Goal: Task Accomplishment & Management: Manage account settings

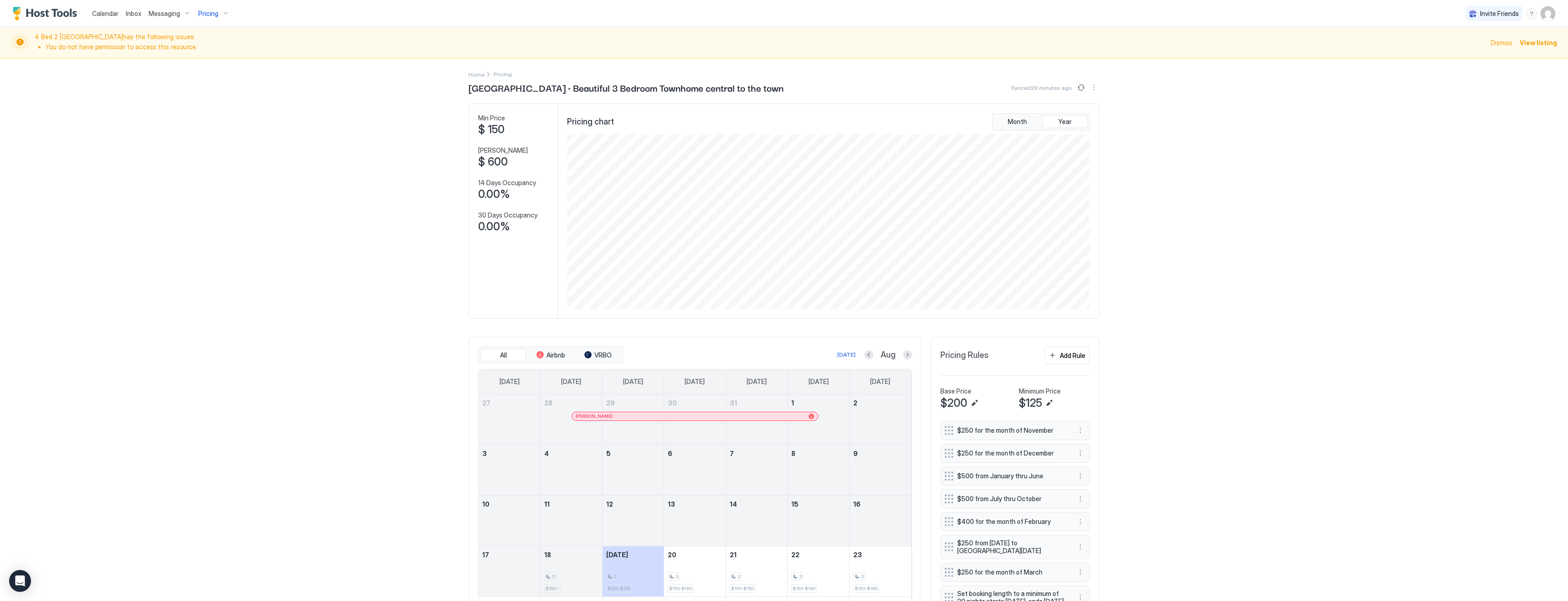
click at [221, 12] on div "Pricing" at bounding box center [214, 13] width 38 height 15
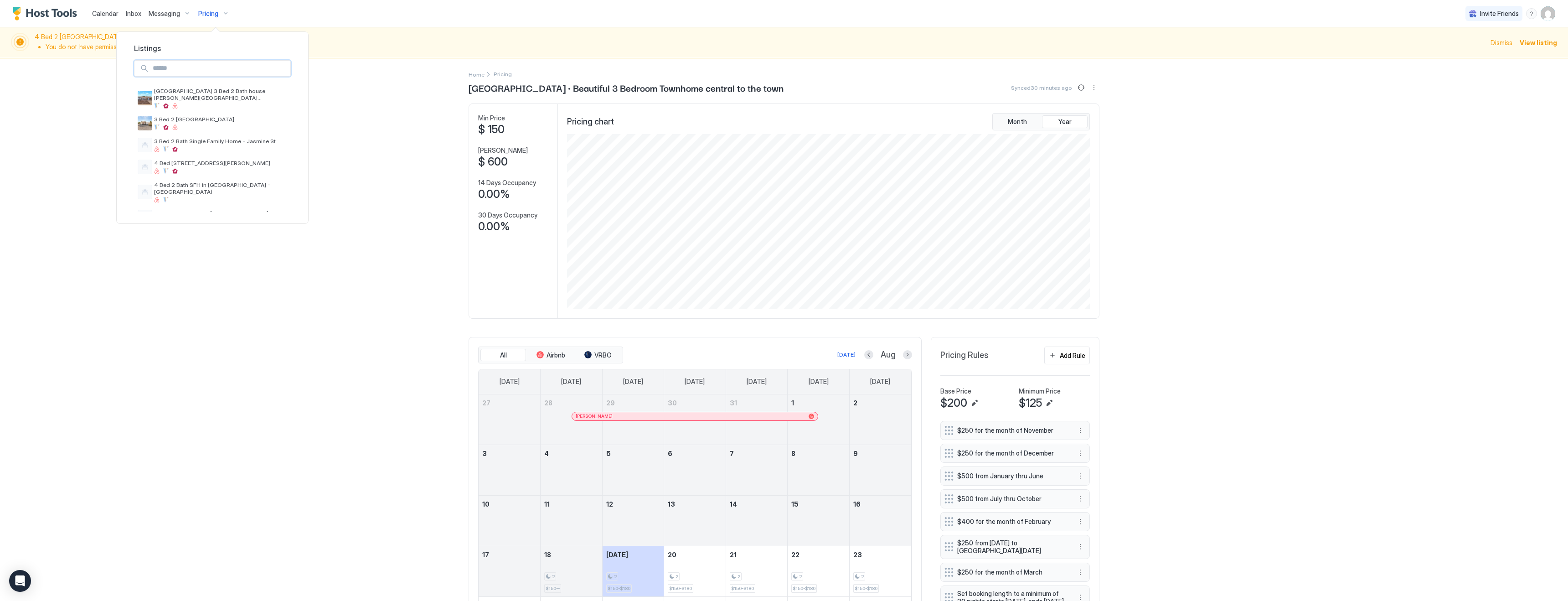
click at [186, 65] on input "Input Field" at bounding box center [220, 68] width 141 height 15
type input "******"
click at [202, 94] on span "4 Bed 2 Bath SFH in [GEOGRAPHIC_DATA] - [GEOGRAPHIC_DATA]" at bounding box center [220, 94] width 133 height 13
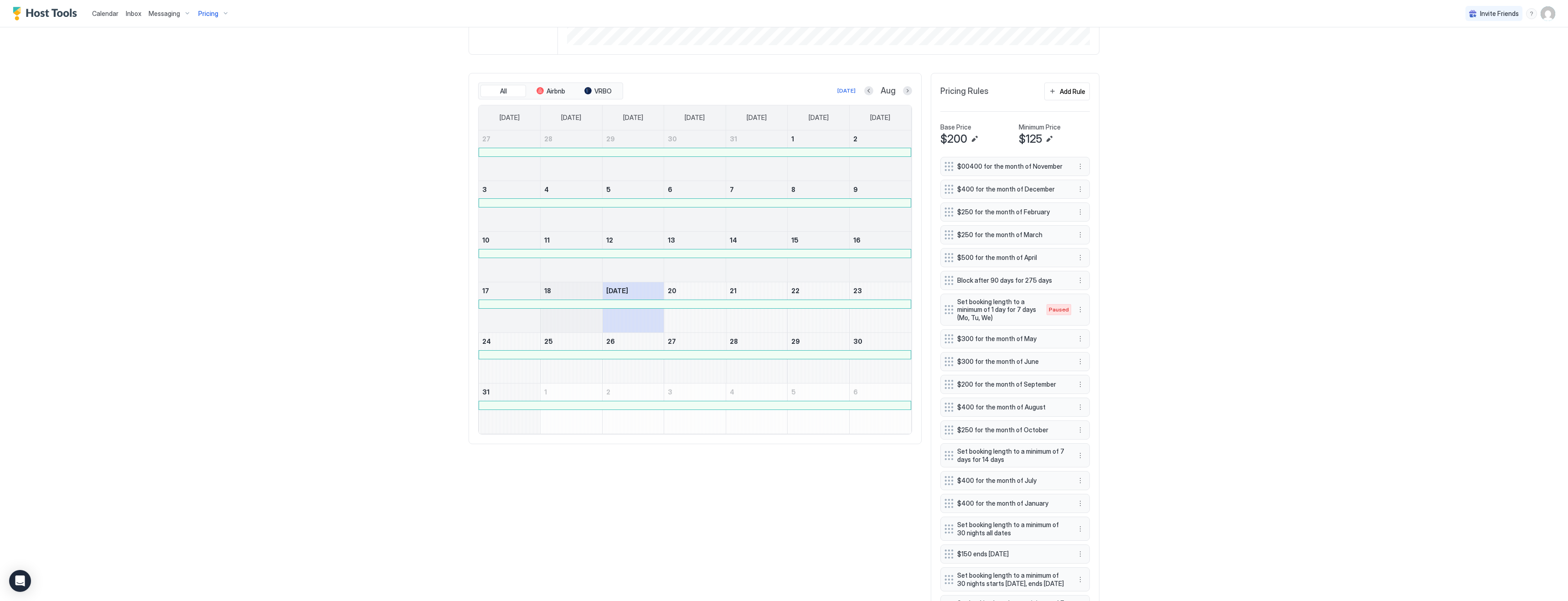
scroll to position [271, 0]
click at [910, 81] on button "Next month" at bounding box center [907, 83] width 9 height 9
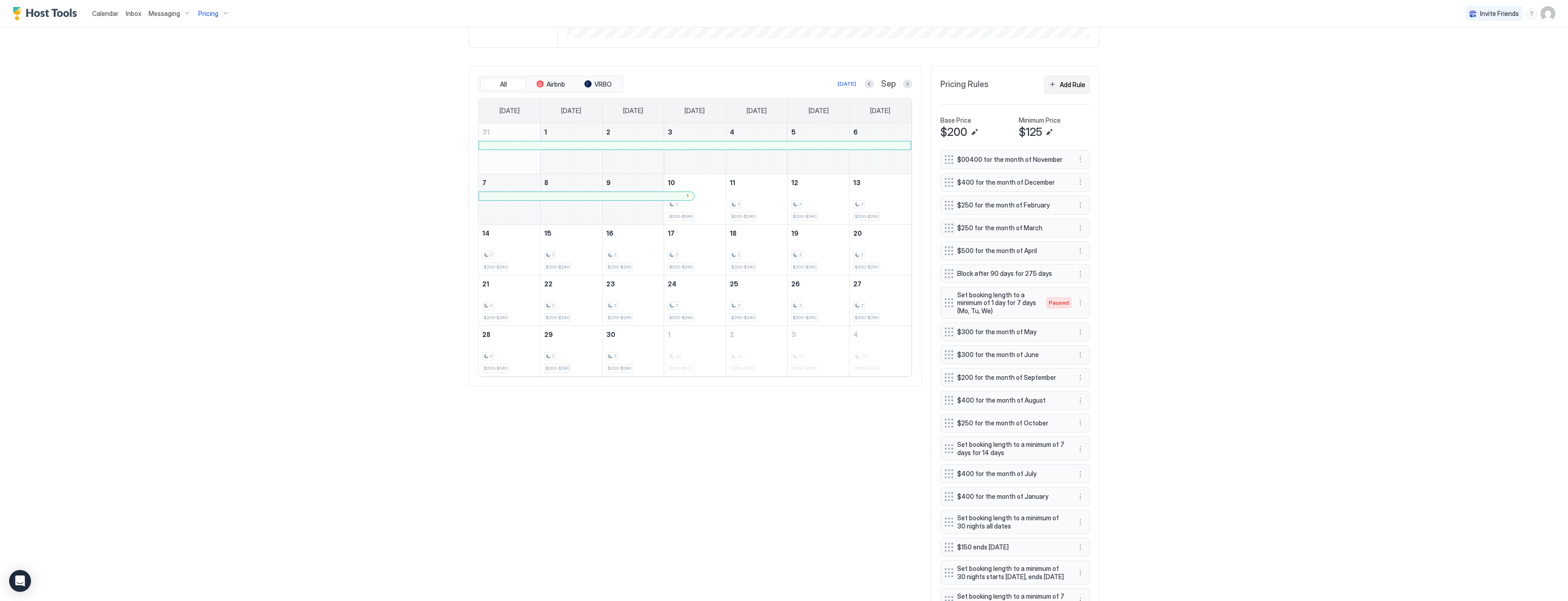
click at [1066, 80] on div "Add Rule" at bounding box center [1073, 85] width 26 height 10
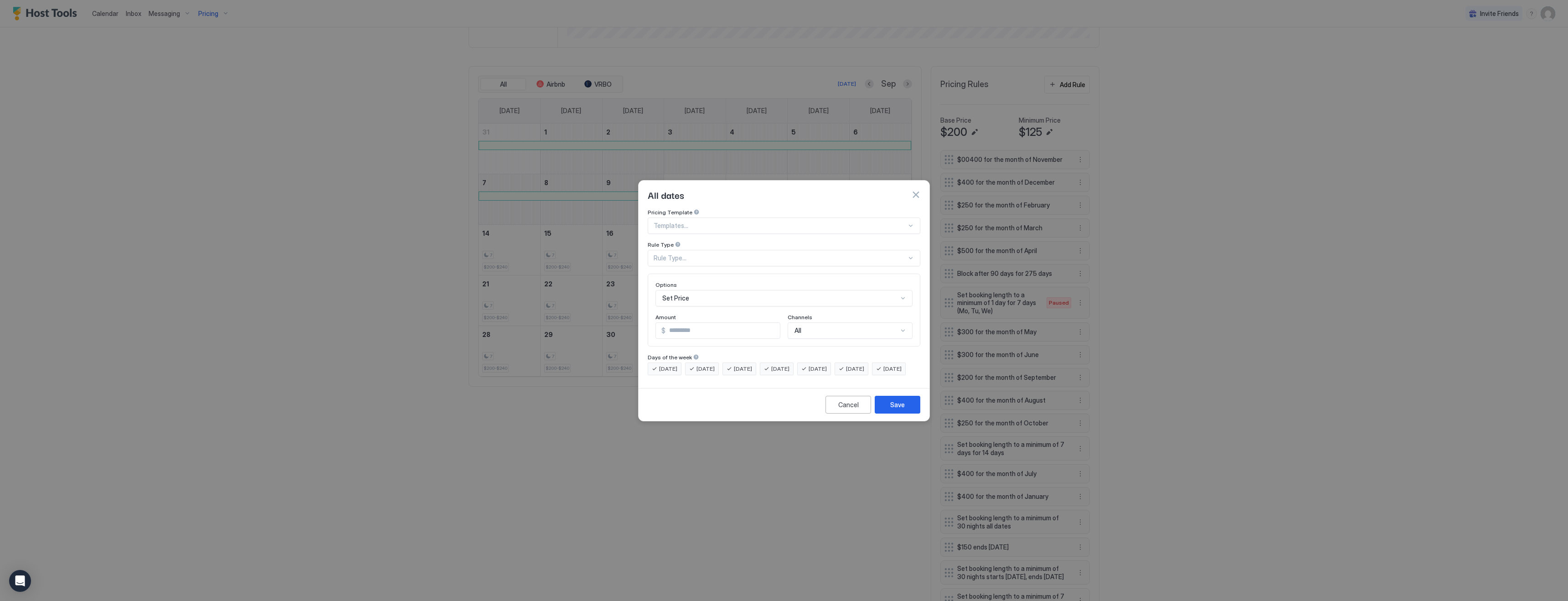
click at [716, 250] on div "Rule Type..." at bounding box center [784, 258] width 273 height 16
click at [676, 329] on span "Date Range" at bounding box center [670, 332] width 30 height 7
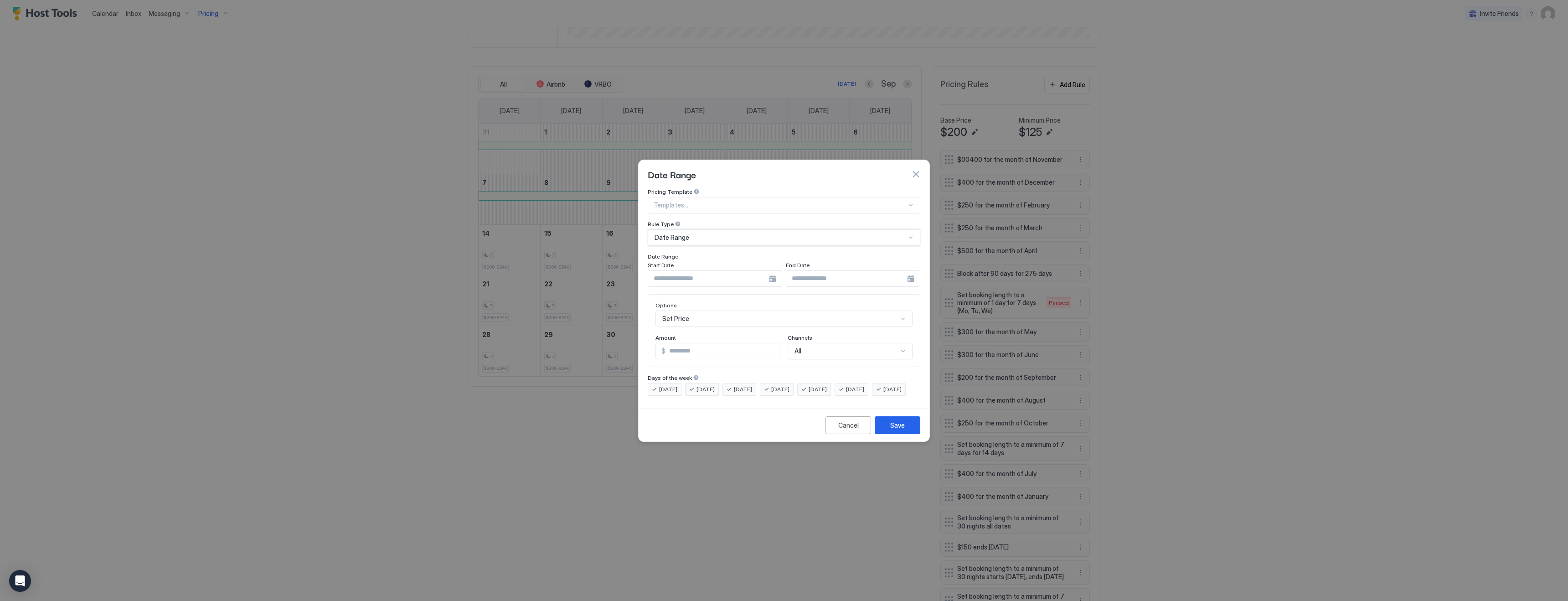
click at [774, 270] on div at bounding box center [715, 278] width 135 height 16
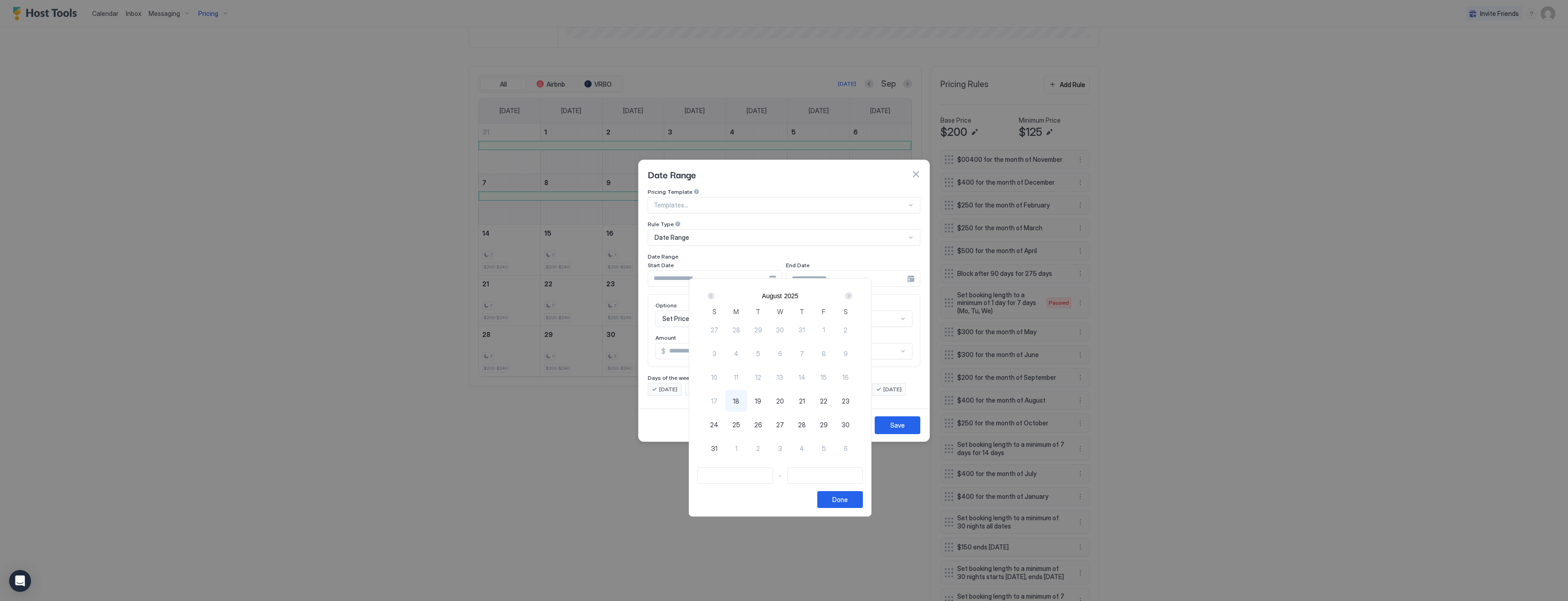
click at [852, 296] on div "Next" at bounding box center [849, 296] width 7 height 7
click at [805, 376] on span "18" at bounding box center [802, 378] width 6 height 10
type input "**********"
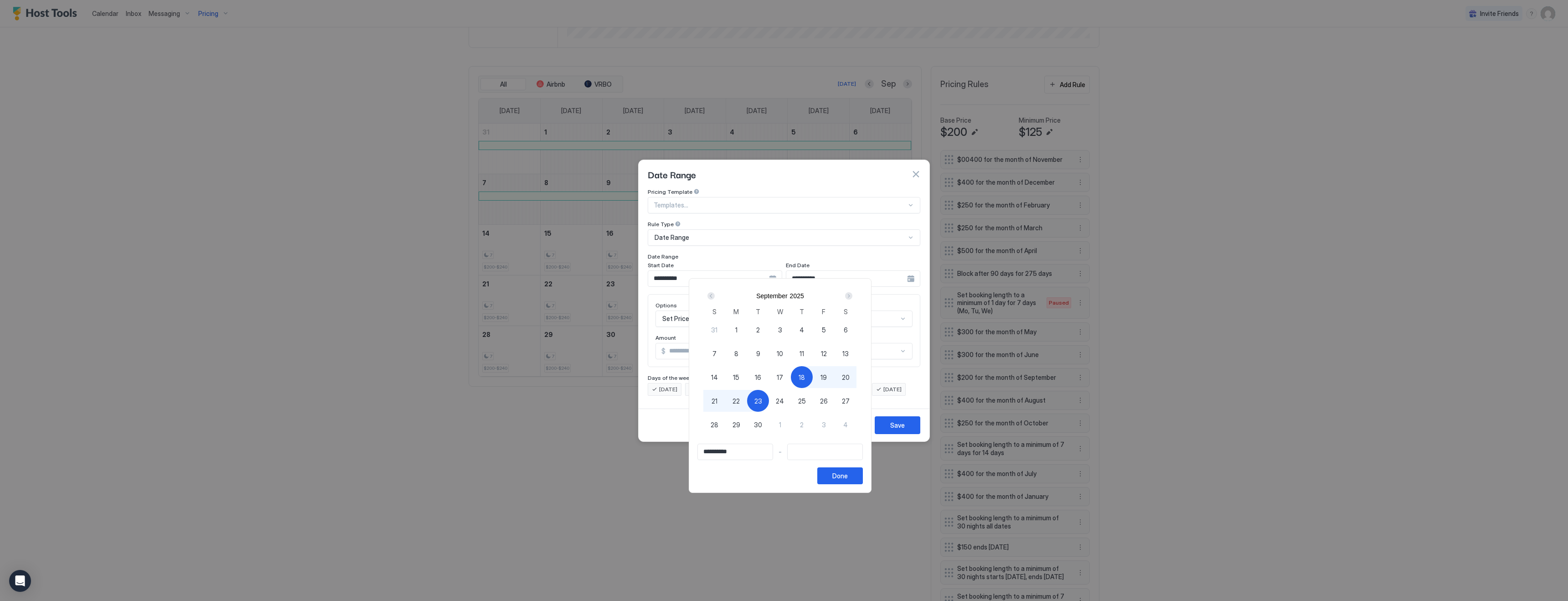
type input "**********"
click at [744, 403] on div "22" at bounding box center [736, 401] width 22 height 22
type input "**********"
click at [841, 474] on div "Done" at bounding box center [839, 476] width 15 height 10
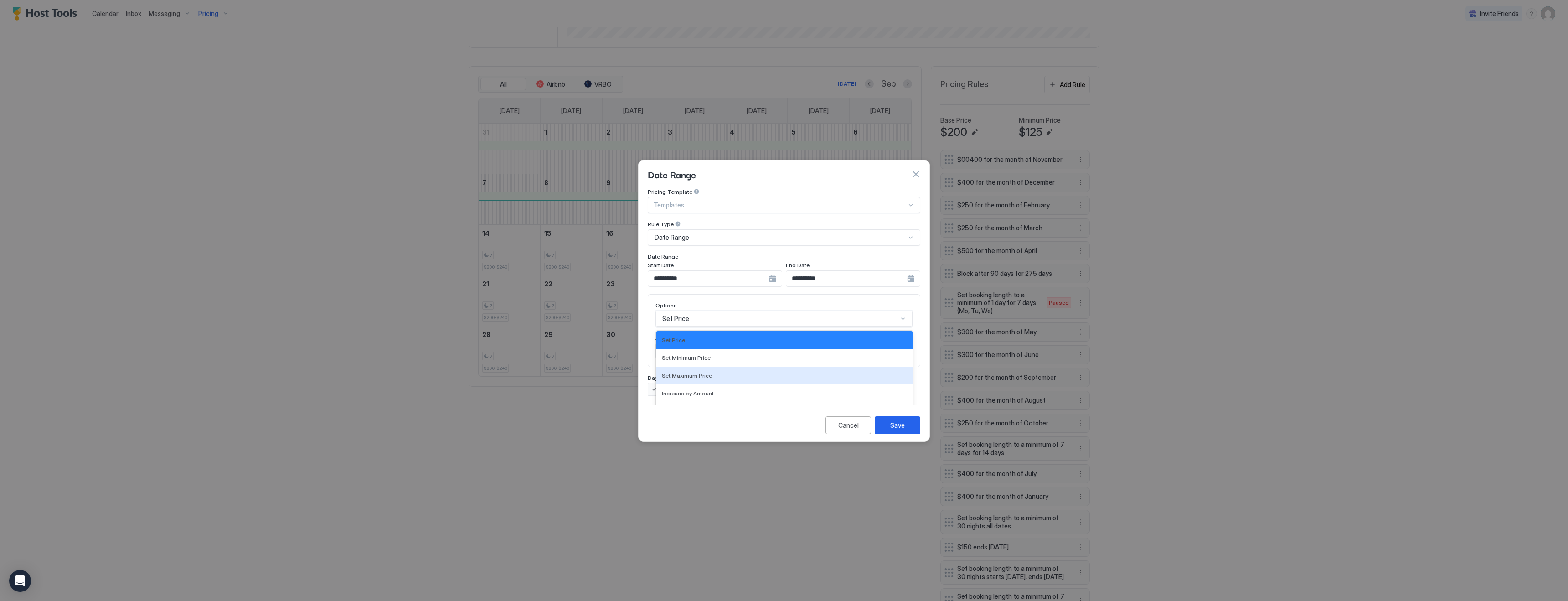
click at [699, 312] on div "Set Maximum Price, 3 of 17. 17 results available. Use Up and Down to choose opt…" at bounding box center [784, 318] width 257 height 16
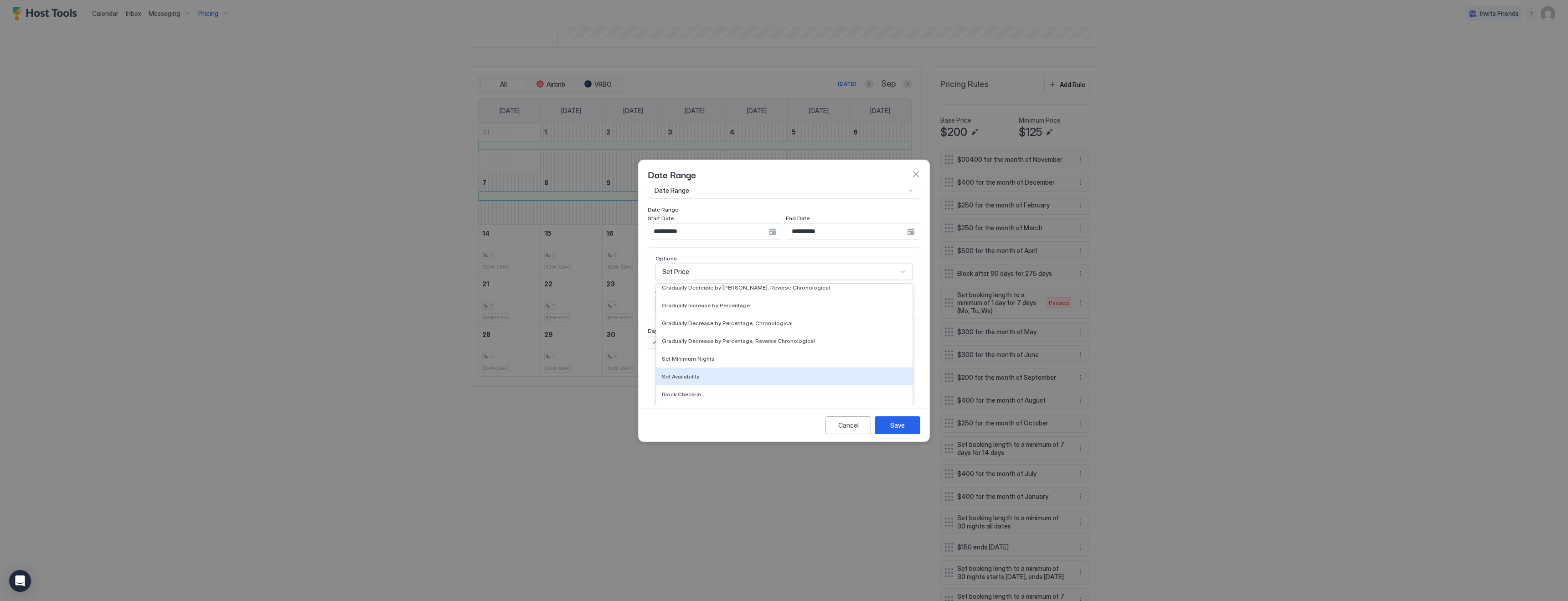
scroll to position [0, 0]
click at [690, 290] on div "Set Price" at bounding box center [784, 293] width 245 height 7
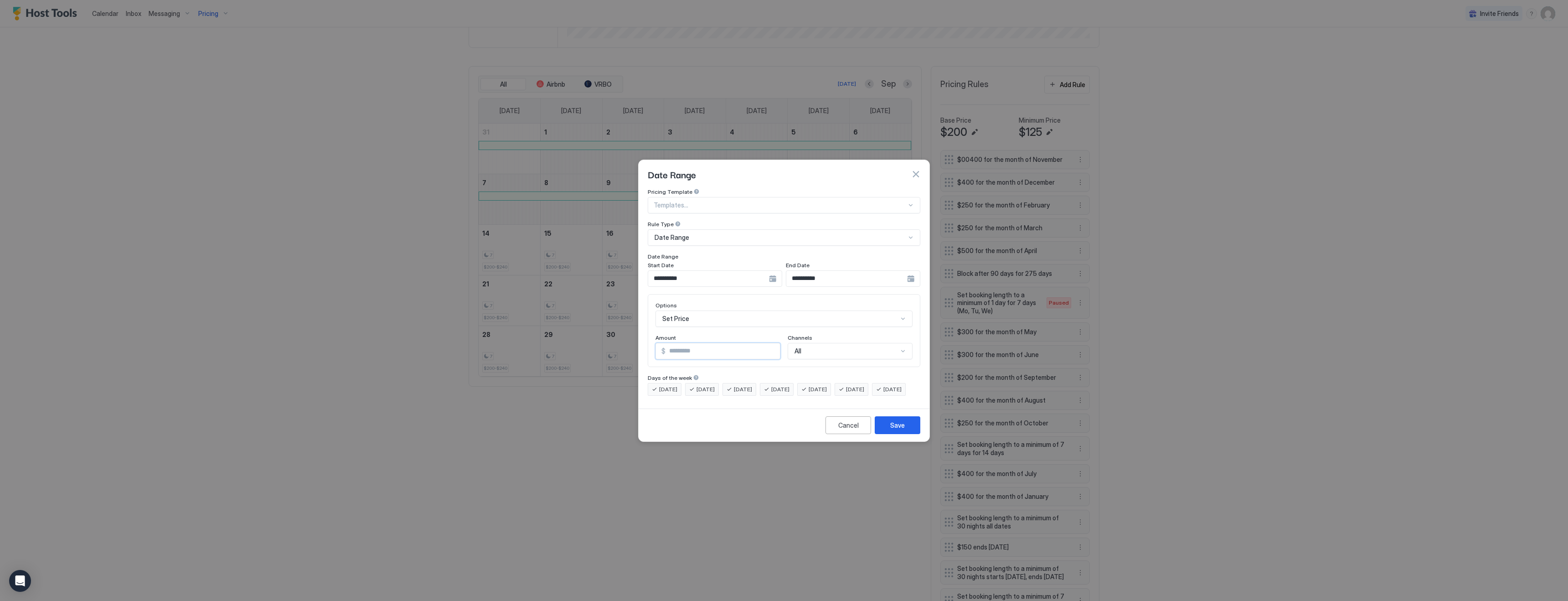
click at [696, 343] on input "*" at bounding box center [723, 351] width 114 height 15
type input "****"
click at [905, 434] on button "Save" at bounding box center [897, 425] width 46 height 18
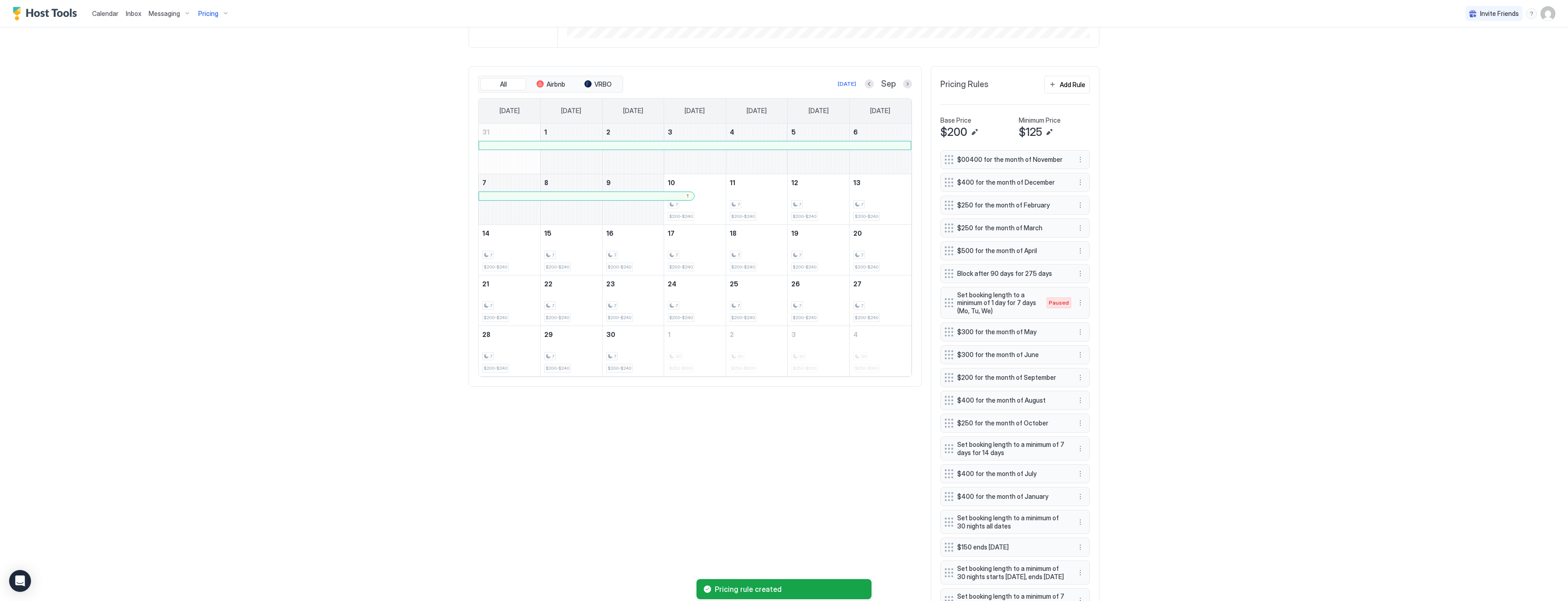
scroll to position [376, 0]
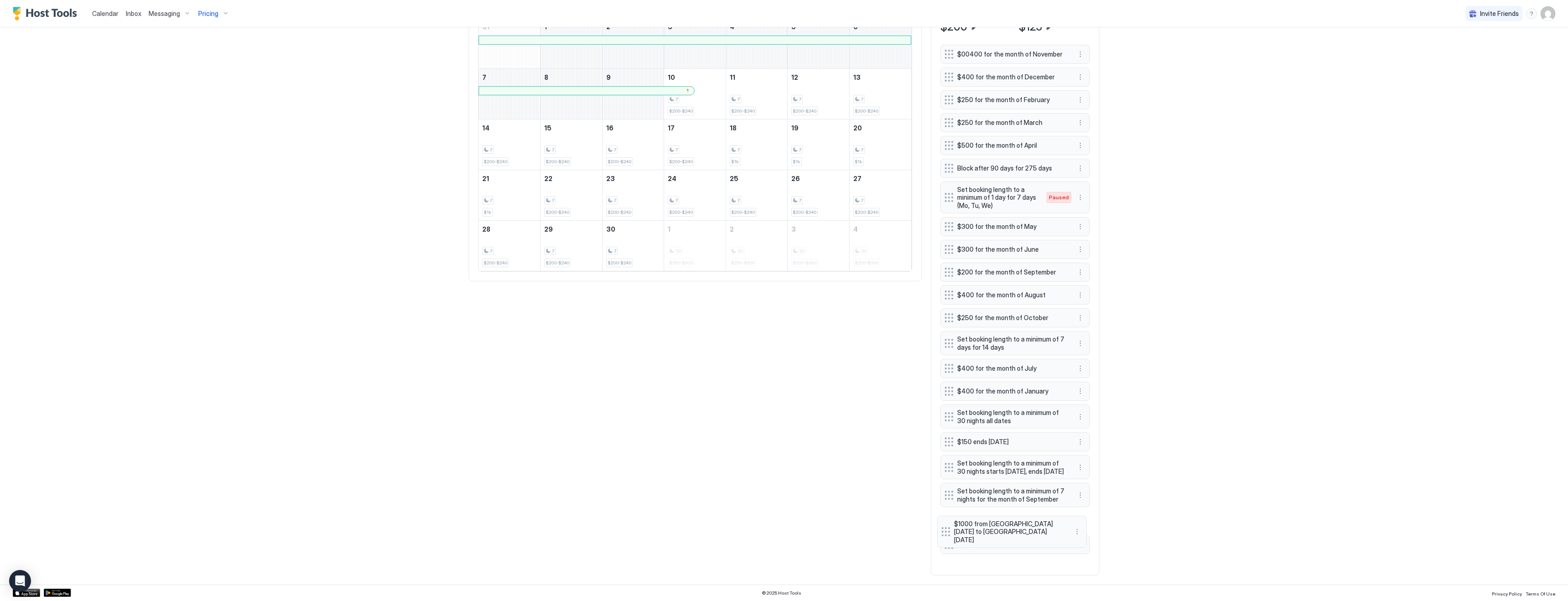
drag, startPoint x: 951, startPoint y: 554, endPoint x: 948, endPoint y: 527, distance: 27.2
click at [948, 527] on div "$00400 for the month of November $400 for the month of December $250 for the mo…" at bounding box center [1015, 305] width 150 height 521
click at [1176, 456] on div "Calendar Inbox Messaging Pricing Invite Friends KG 4 Bed 2 Bath [GEOGRAPHIC_DAT…" at bounding box center [784, 300] width 1568 height 601
click at [724, 400] on div "All Airbnb VRBO [DATE] Sep [DATE] [DATE] [DATE] [DATE] [DATE] [DATE] [DATE] 31 …" at bounding box center [784, 268] width 631 height 614
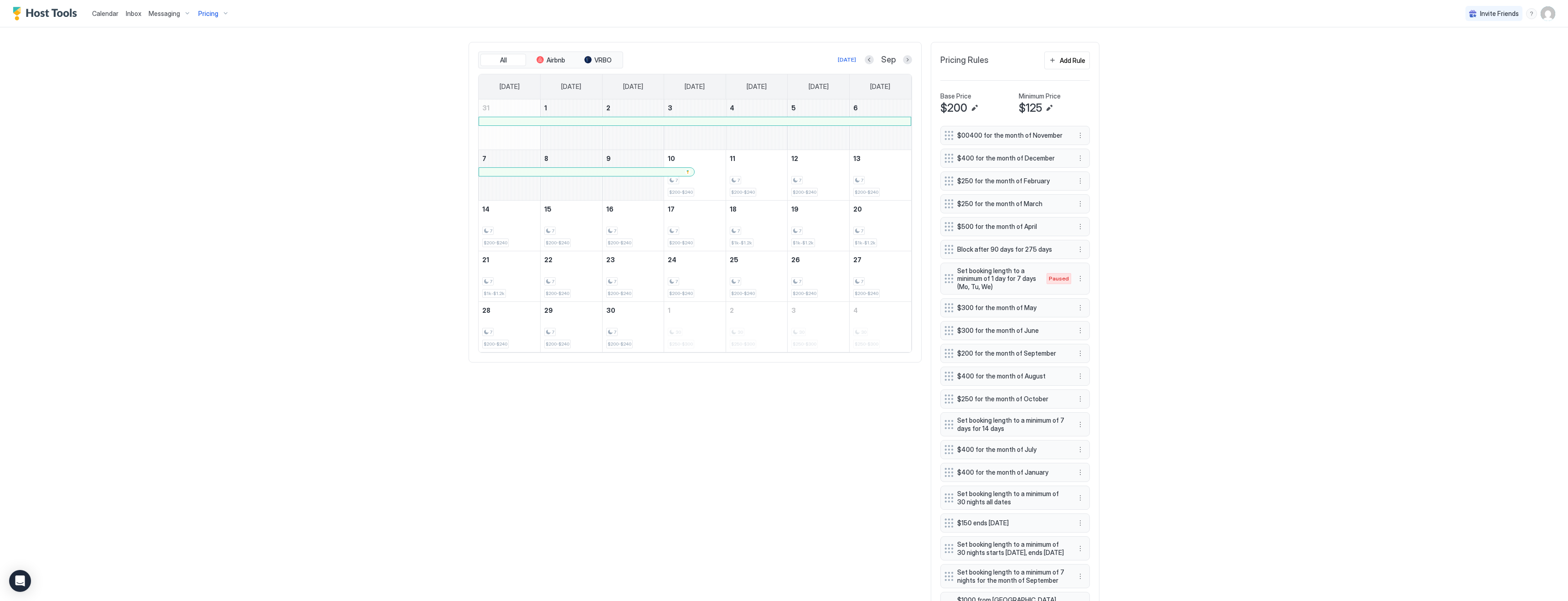
scroll to position [237, 0]
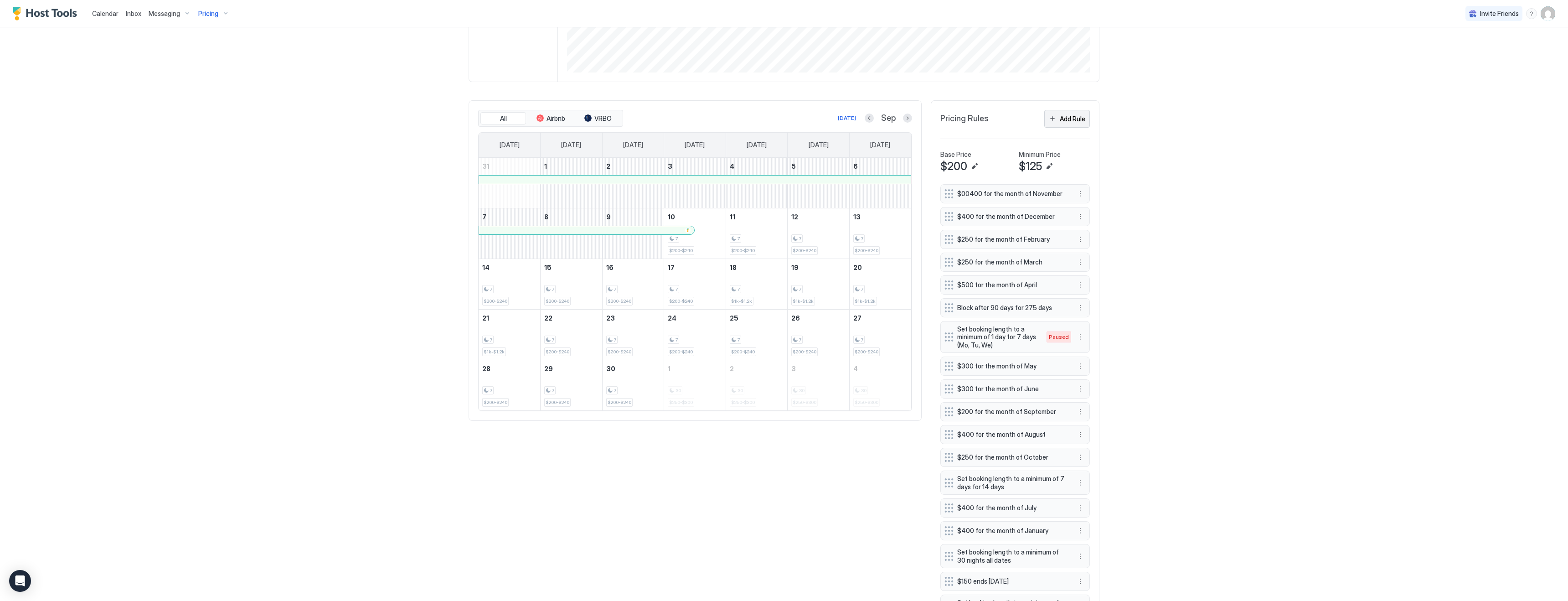
click at [1063, 121] on div "Add Rule" at bounding box center [1073, 119] width 26 height 10
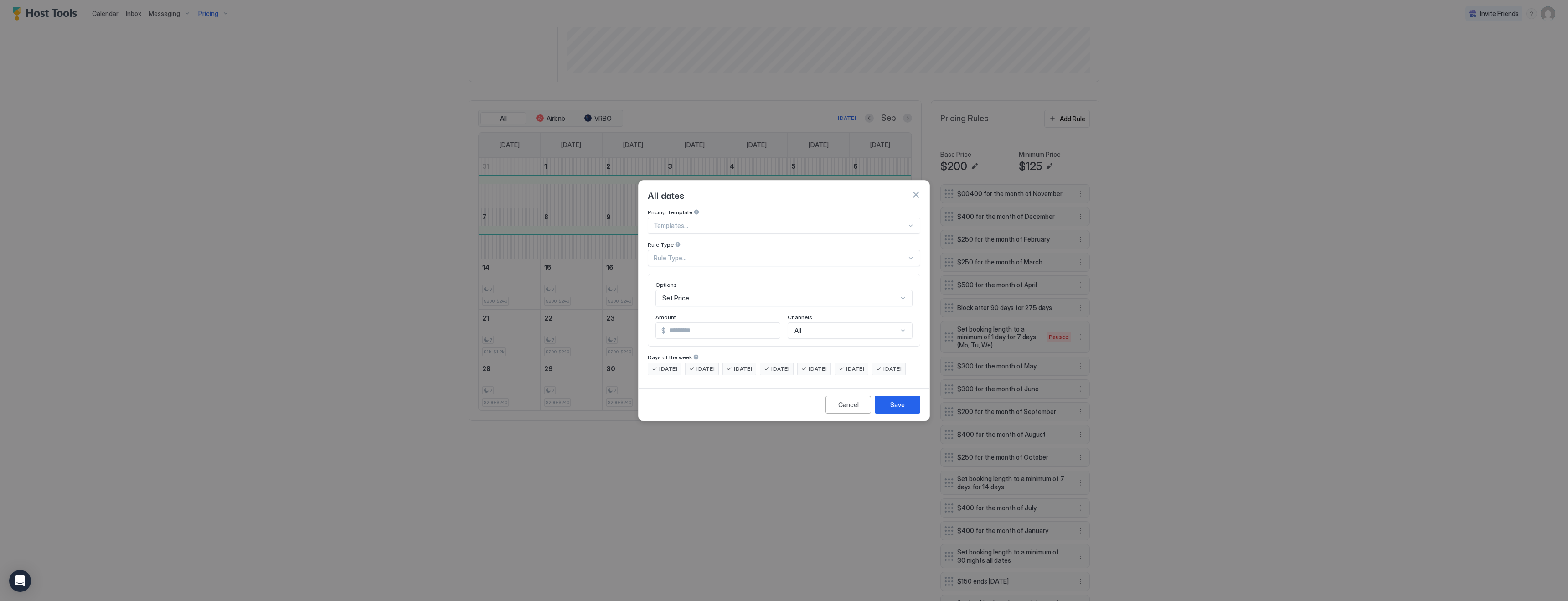
click at [691, 254] on div "Rule Type..." at bounding box center [780, 258] width 253 height 8
click at [680, 329] on span "Date Range" at bounding box center [670, 332] width 30 height 7
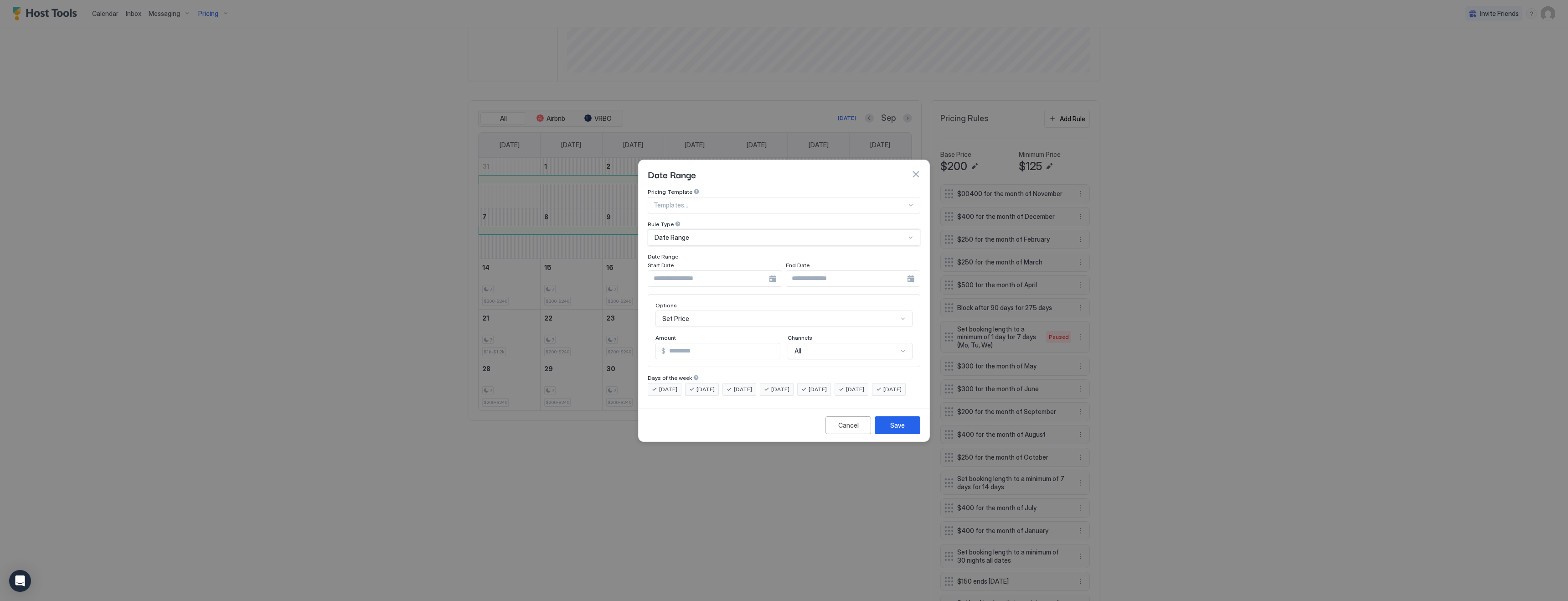
click at [914, 170] on button "button" at bounding box center [915, 174] width 9 height 9
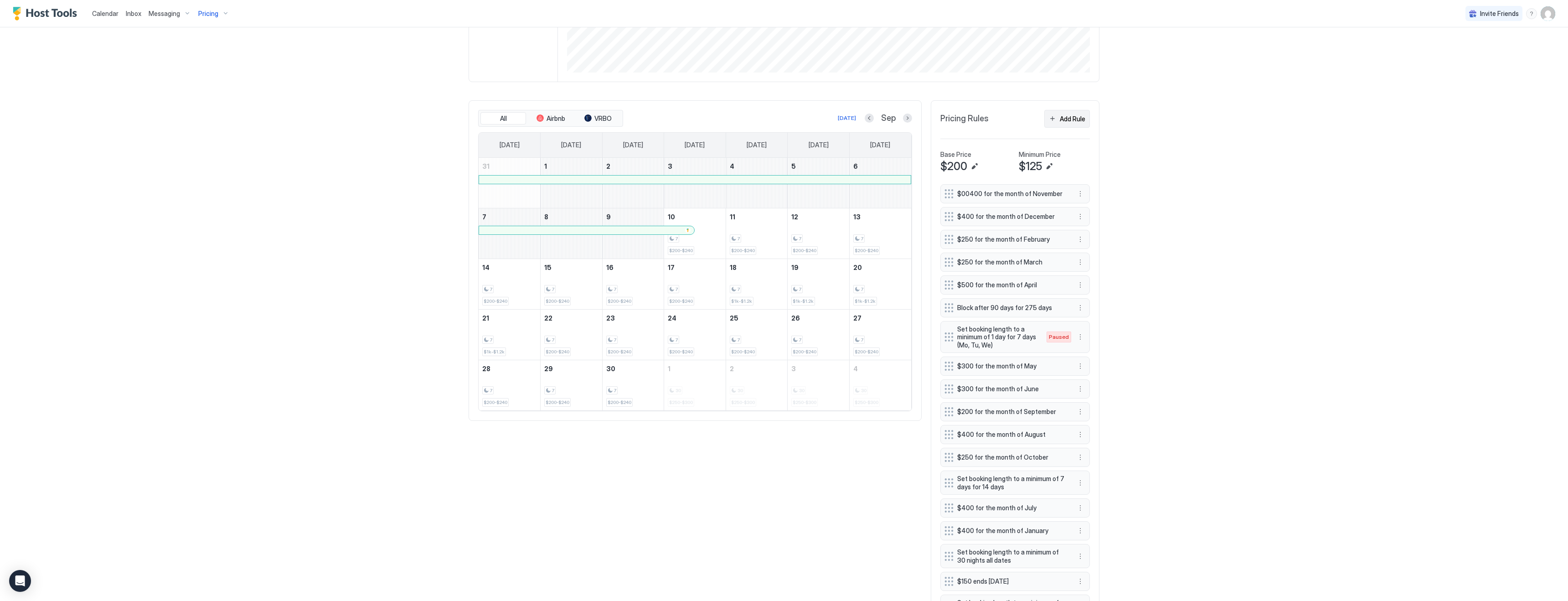
click at [1074, 124] on button "Add Rule" at bounding box center [1067, 118] width 46 height 18
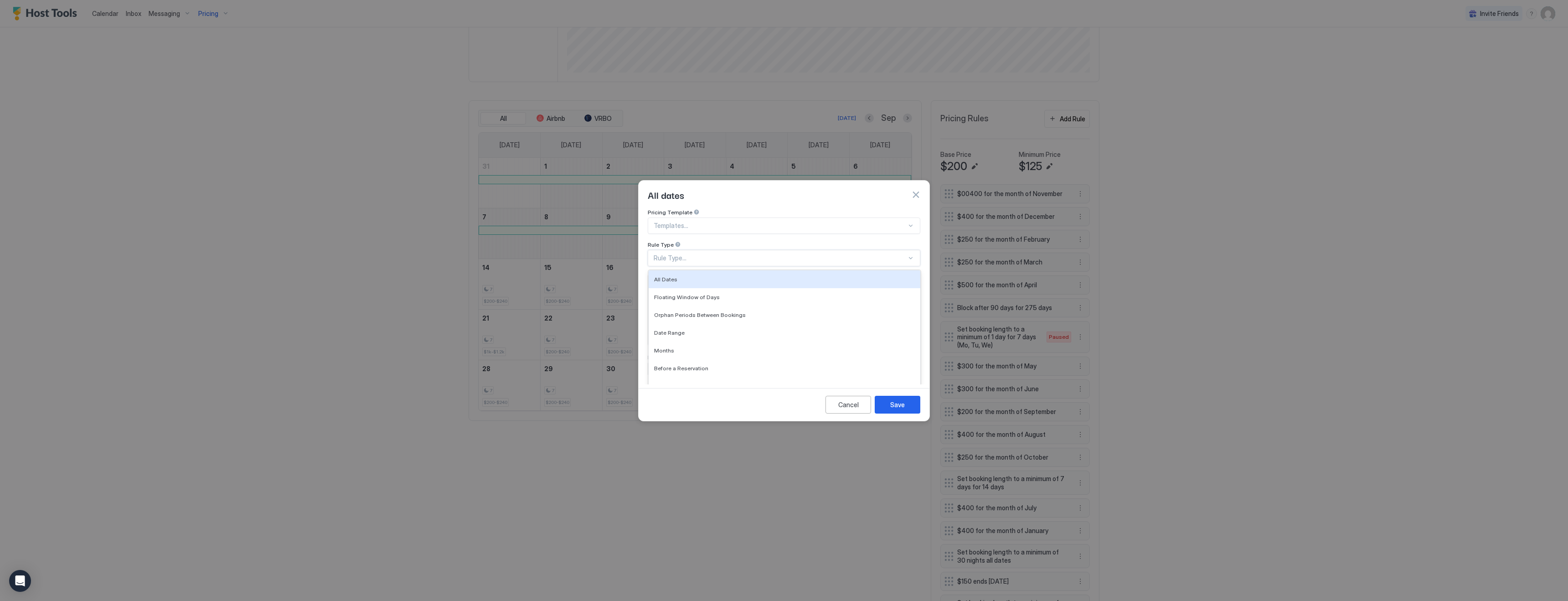
click at [707, 254] on div "Rule Type..." at bounding box center [780, 258] width 253 height 8
click at [701, 329] on div "Date Range" at bounding box center [785, 332] width 261 height 7
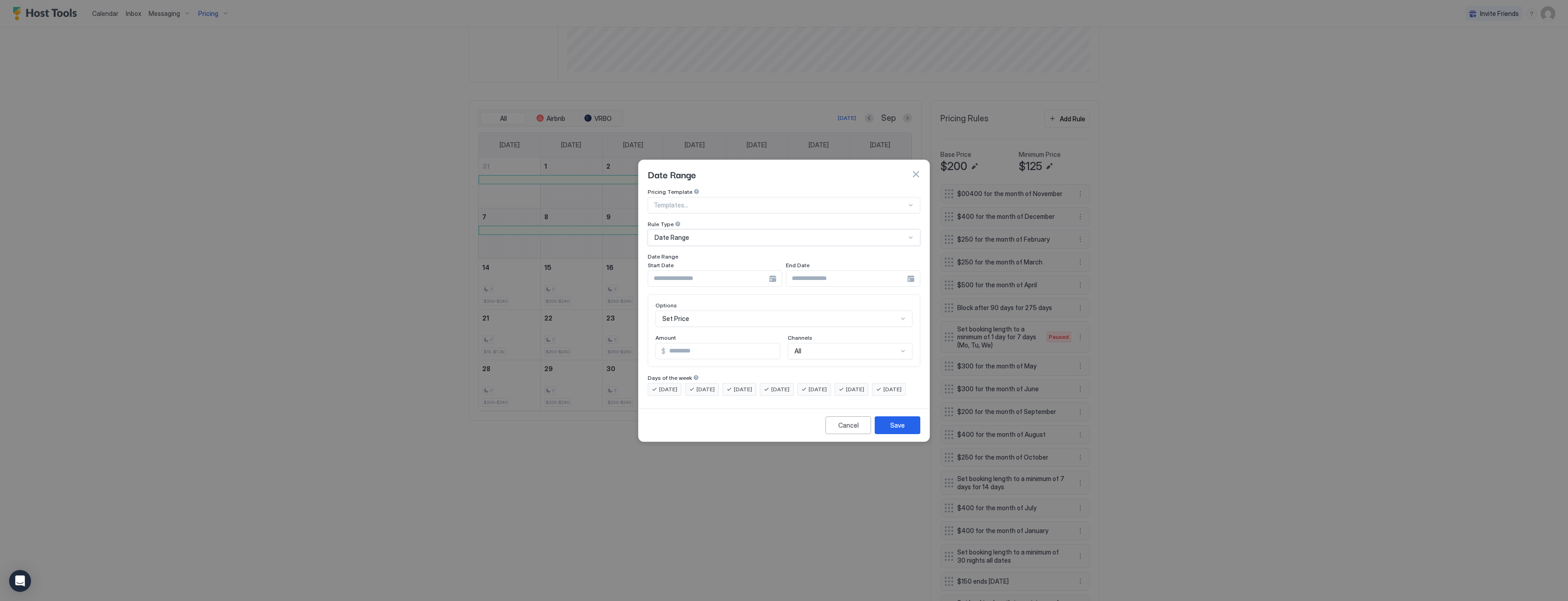
click at [774, 271] on div at bounding box center [715, 278] width 135 height 16
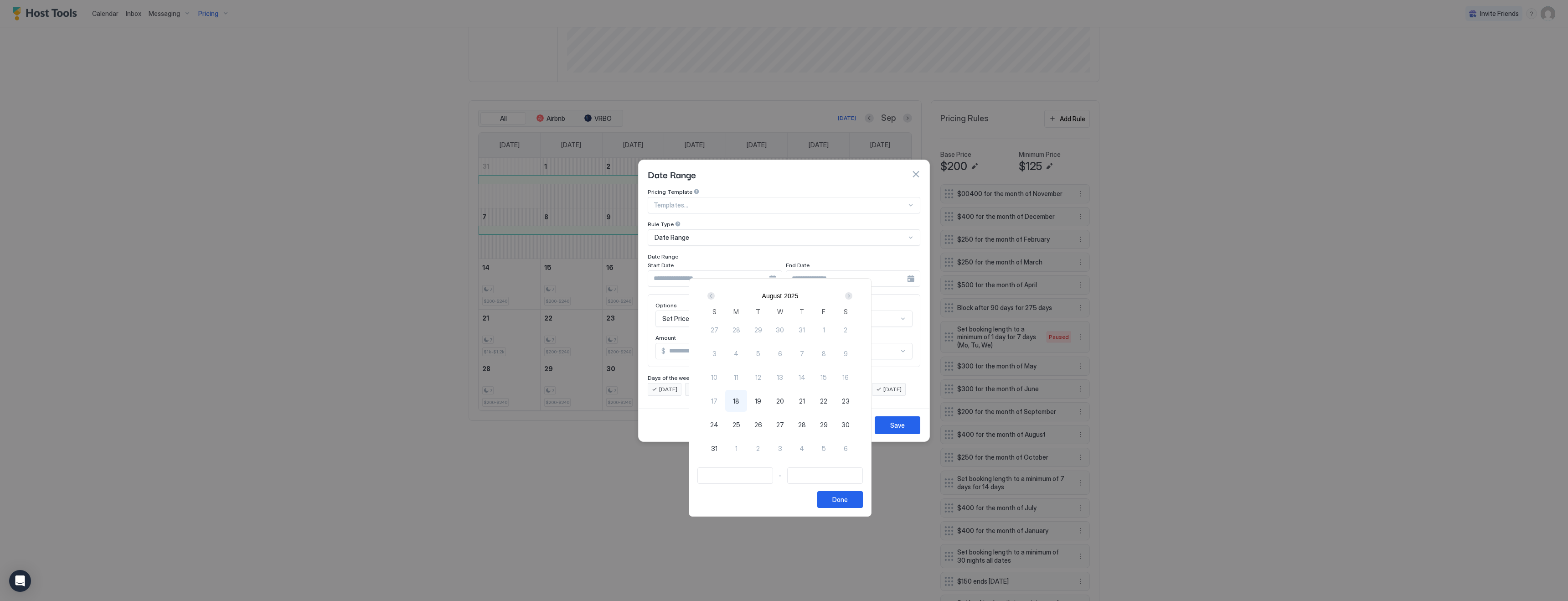
click at [852, 298] on div "Next" at bounding box center [849, 296] width 7 height 7
click at [917, 168] on div at bounding box center [784, 300] width 1568 height 601
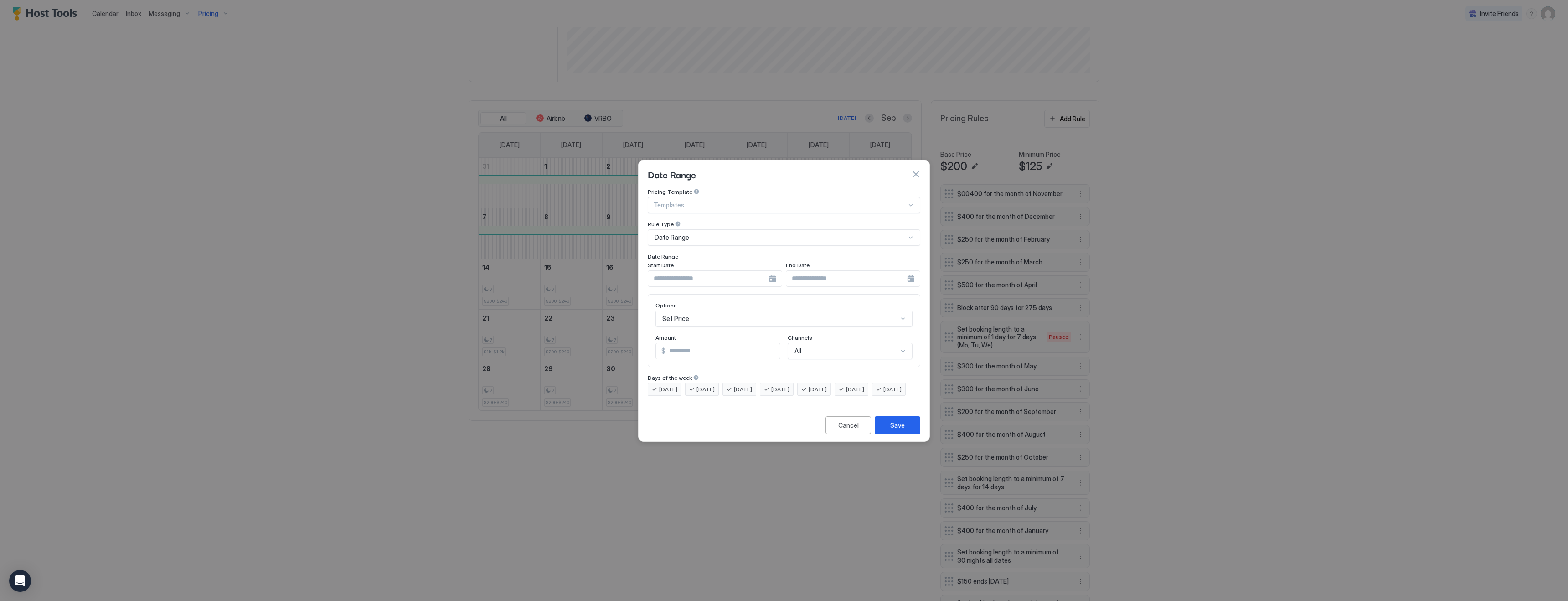
click at [917, 170] on button "button" at bounding box center [915, 174] width 9 height 9
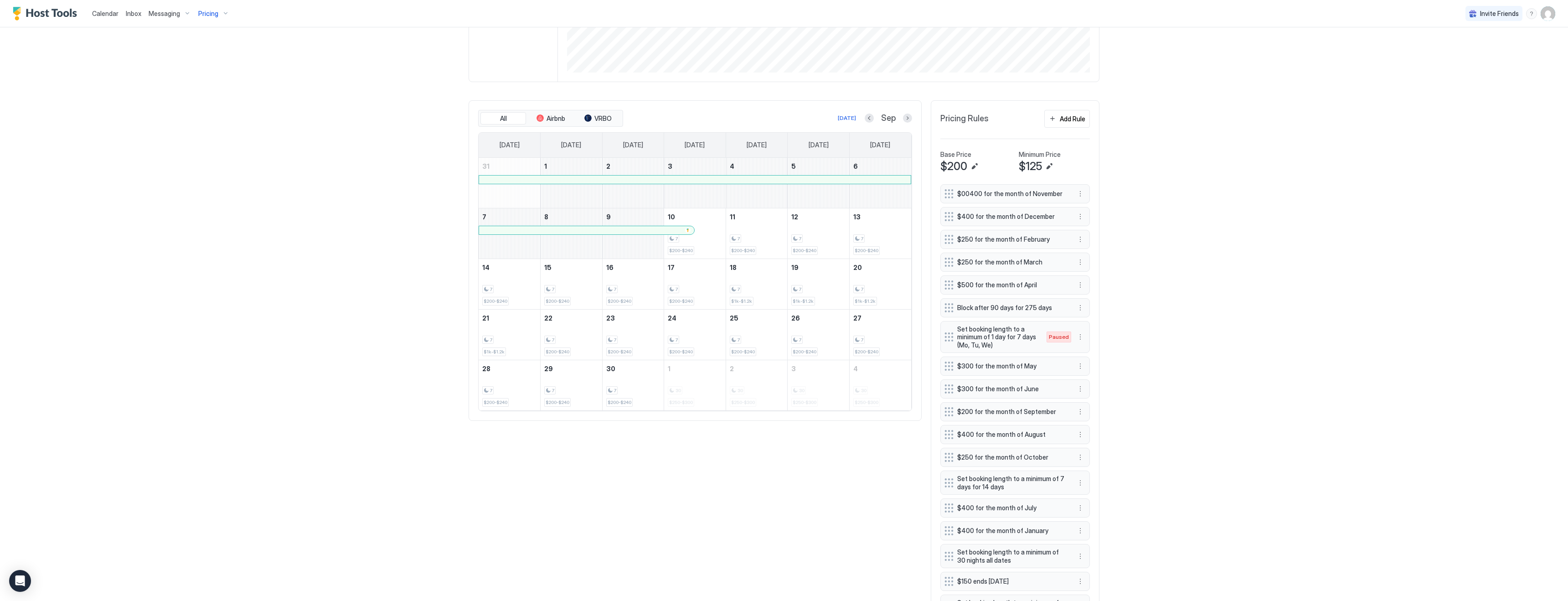
click at [1066, 107] on div "Pricing Rules Add Rule Base Price $200 Minimum Price $125 $00400 for the month …" at bounding box center [1015, 407] width 169 height 614
click at [1066, 115] on div "Add Rule" at bounding box center [1073, 119] width 26 height 10
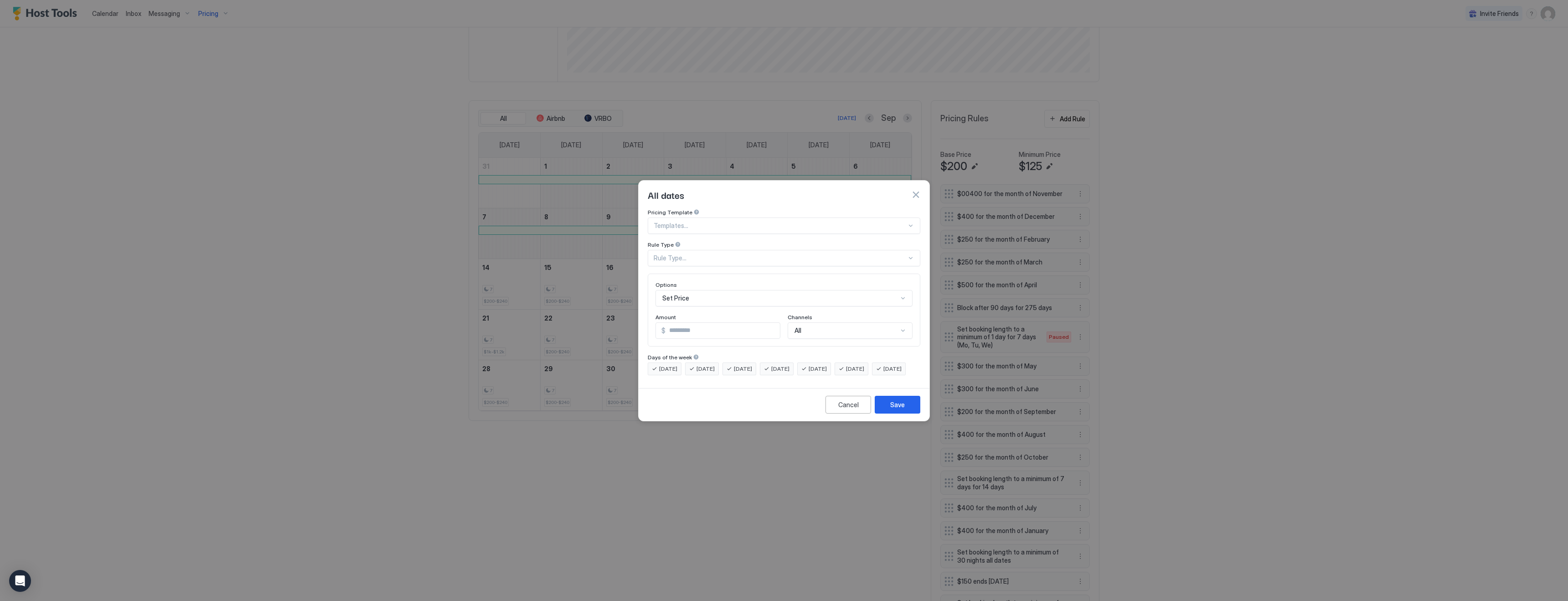
click at [668, 254] on div "Rule Type..." at bounding box center [780, 258] width 253 height 8
click at [673, 329] on span "Date Range" at bounding box center [670, 332] width 30 height 7
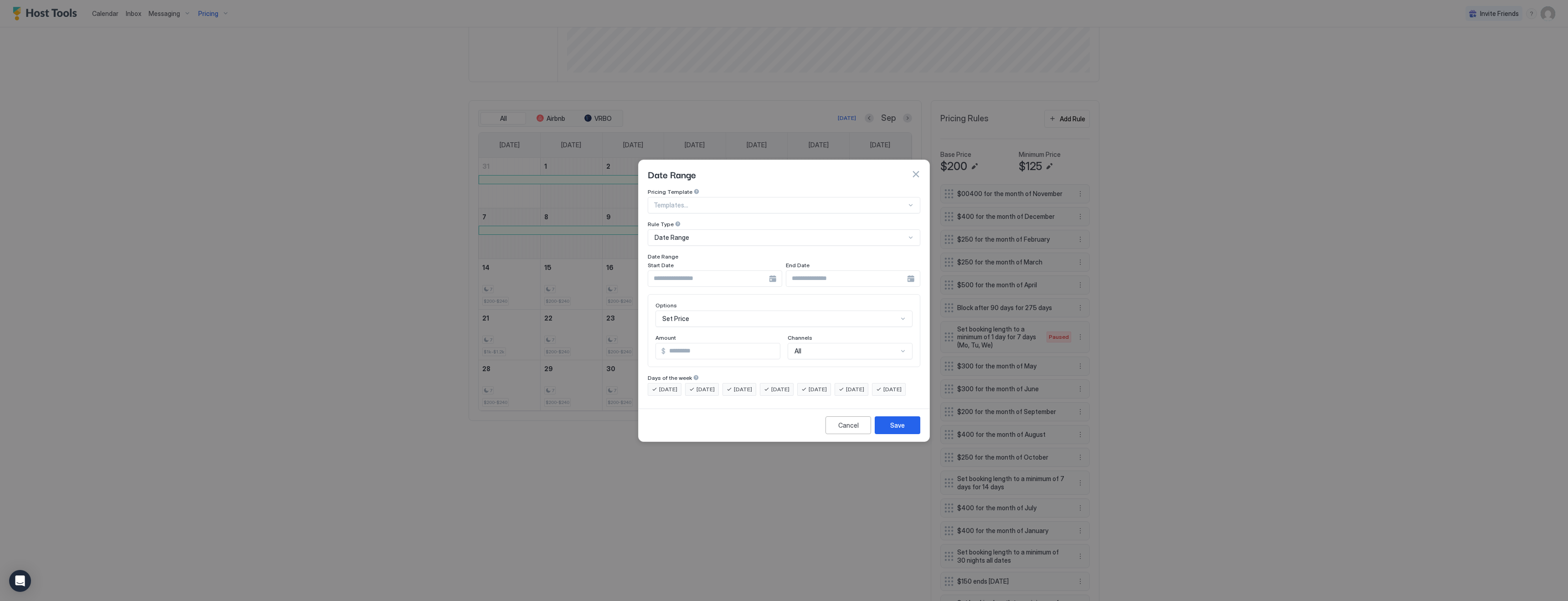
click at [772, 271] on div at bounding box center [715, 278] width 135 height 16
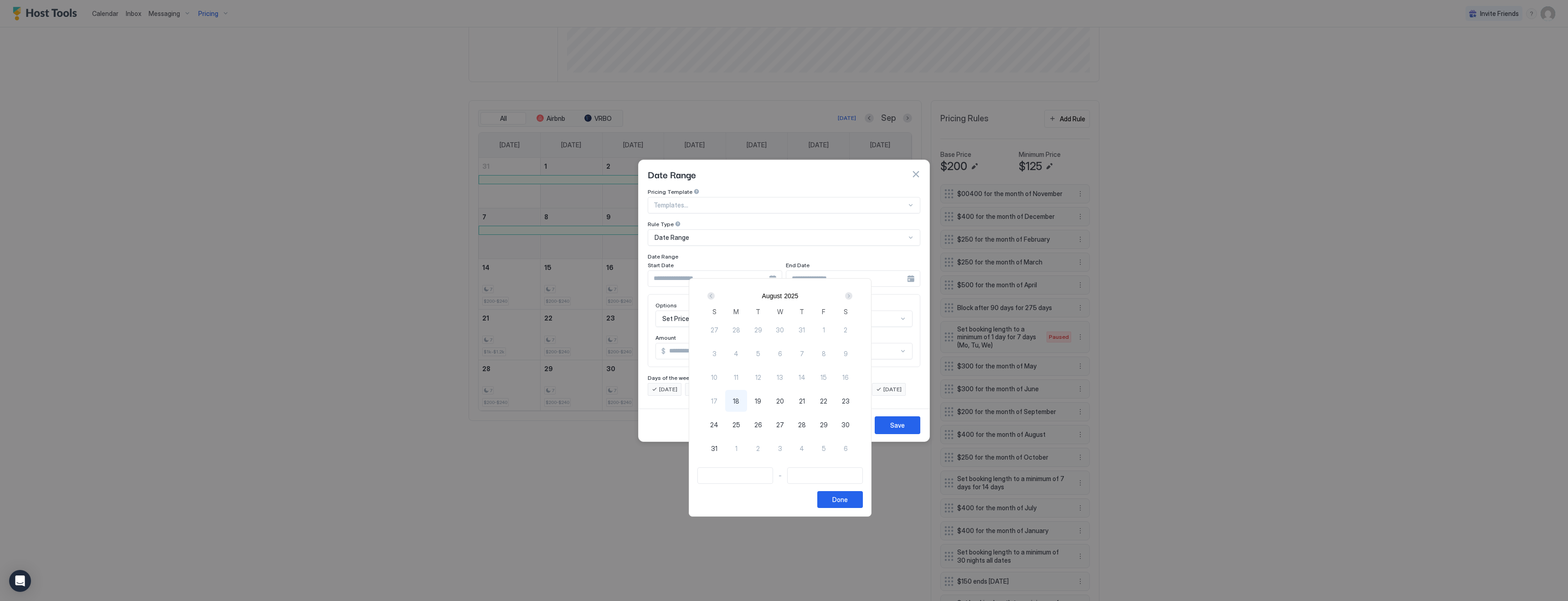
click at [852, 297] on div "Next" at bounding box center [849, 296] width 7 height 7
click at [782, 355] on span "10" at bounding box center [780, 354] width 6 height 10
type input "**********"
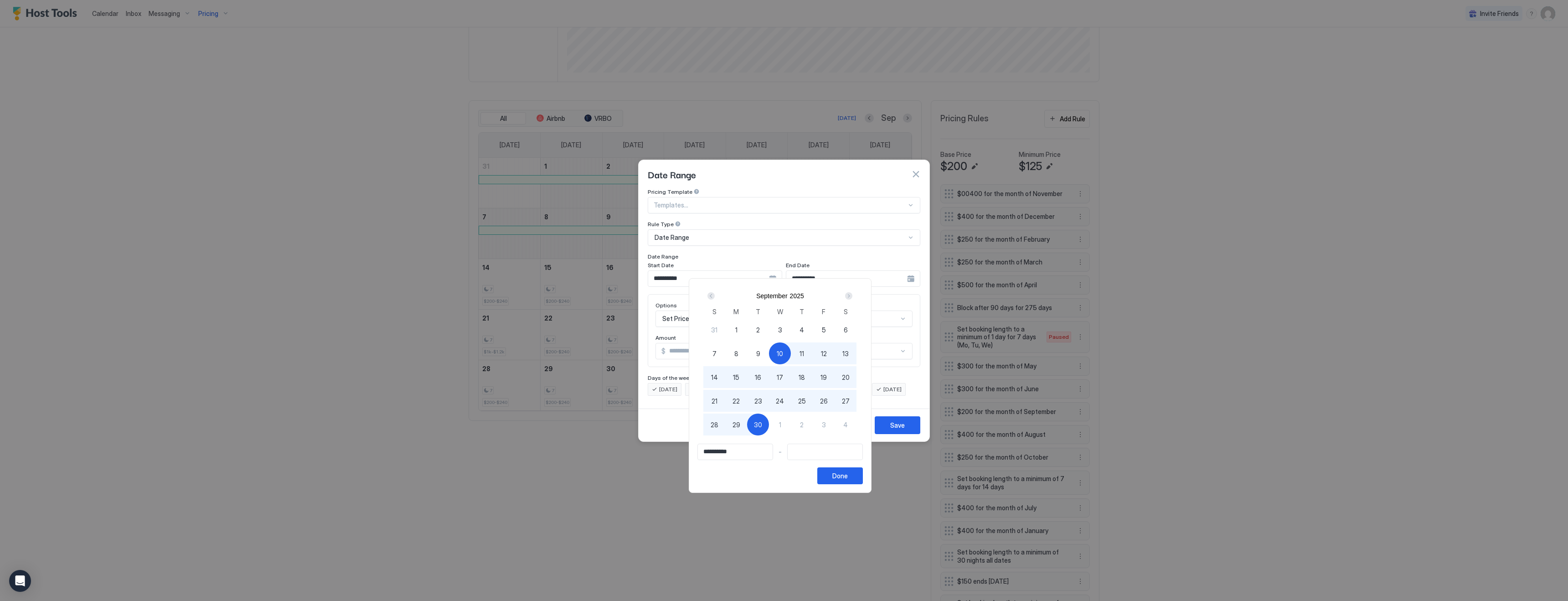
type input "**********"
click at [762, 401] on span "23" at bounding box center [758, 401] width 8 height 10
type input "**********"
click at [858, 475] on button "Done" at bounding box center [840, 476] width 46 height 17
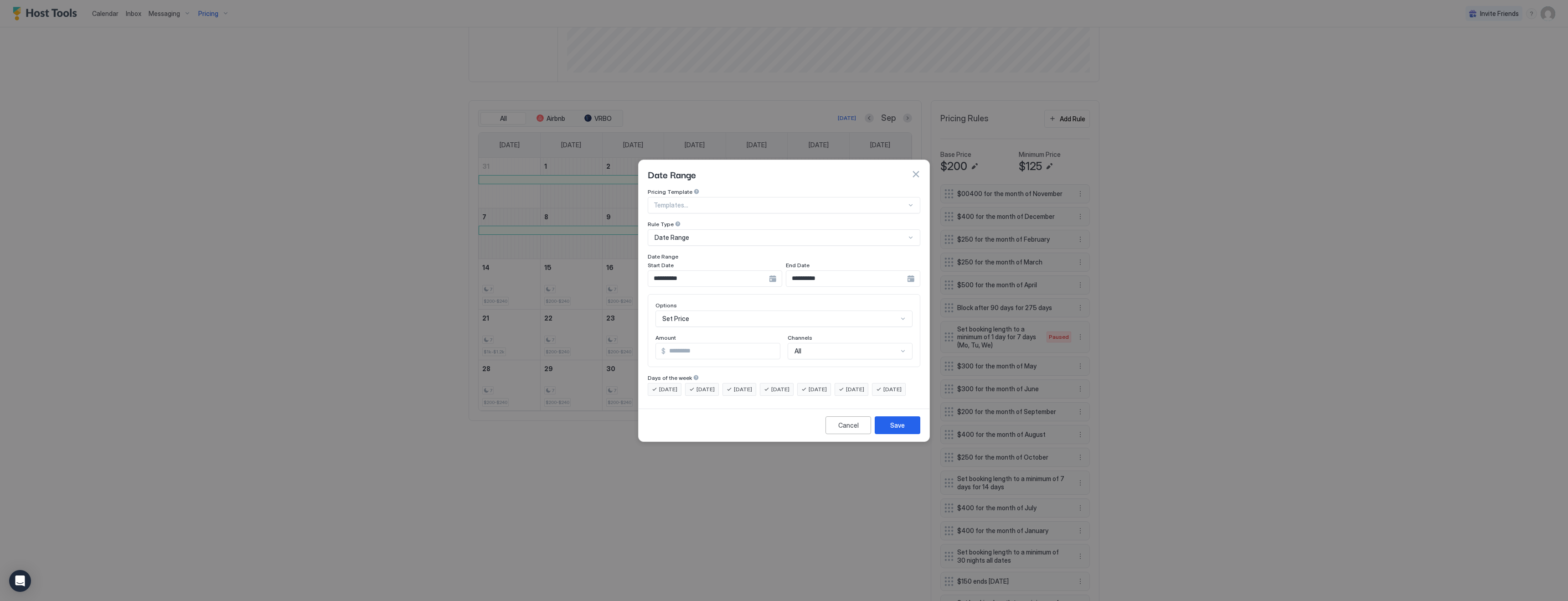
scroll to position [47, 0]
click at [736, 311] on div "Set Price" at bounding box center [784, 318] width 257 height 16
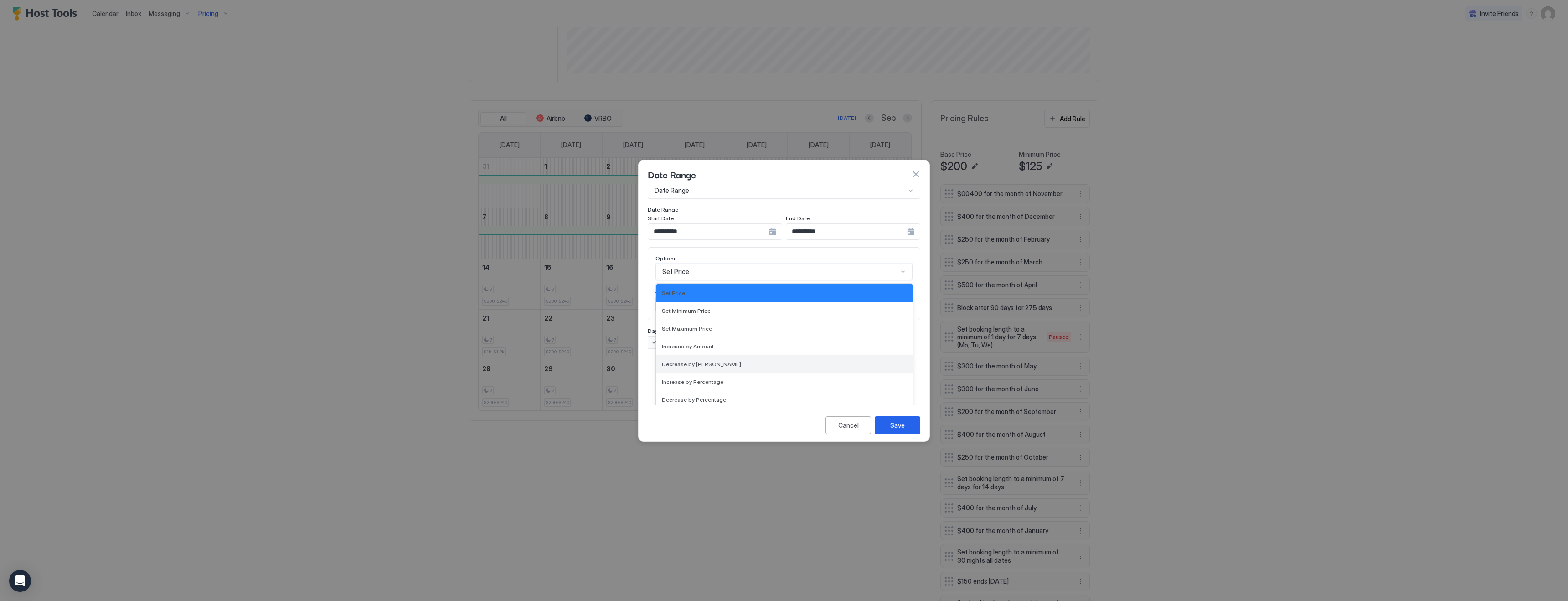
scroll to position [166, 0]
click at [727, 355] on div "Set Minimum Nights" at bounding box center [784, 358] width 245 height 7
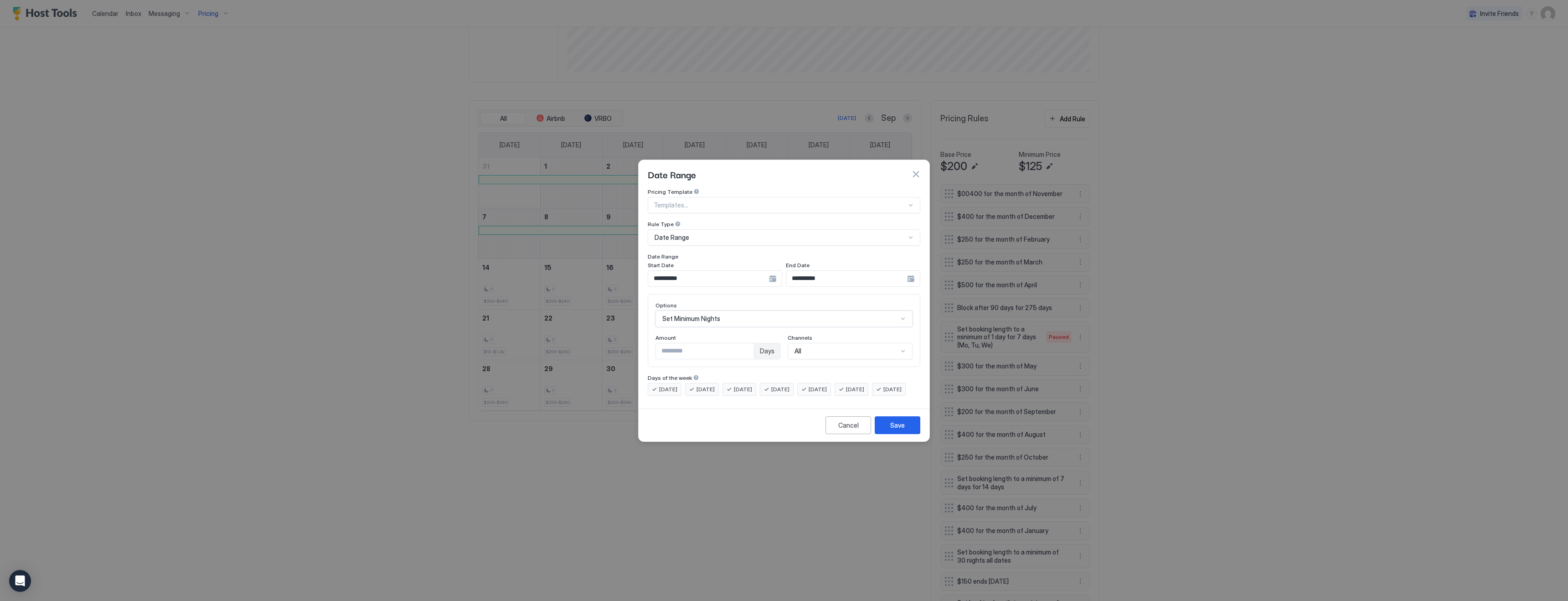
click at [717, 348] on input "*" at bounding box center [705, 351] width 98 height 15
type input "*"
click at [895, 434] on button "Save" at bounding box center [897, 425] width 46 height 18
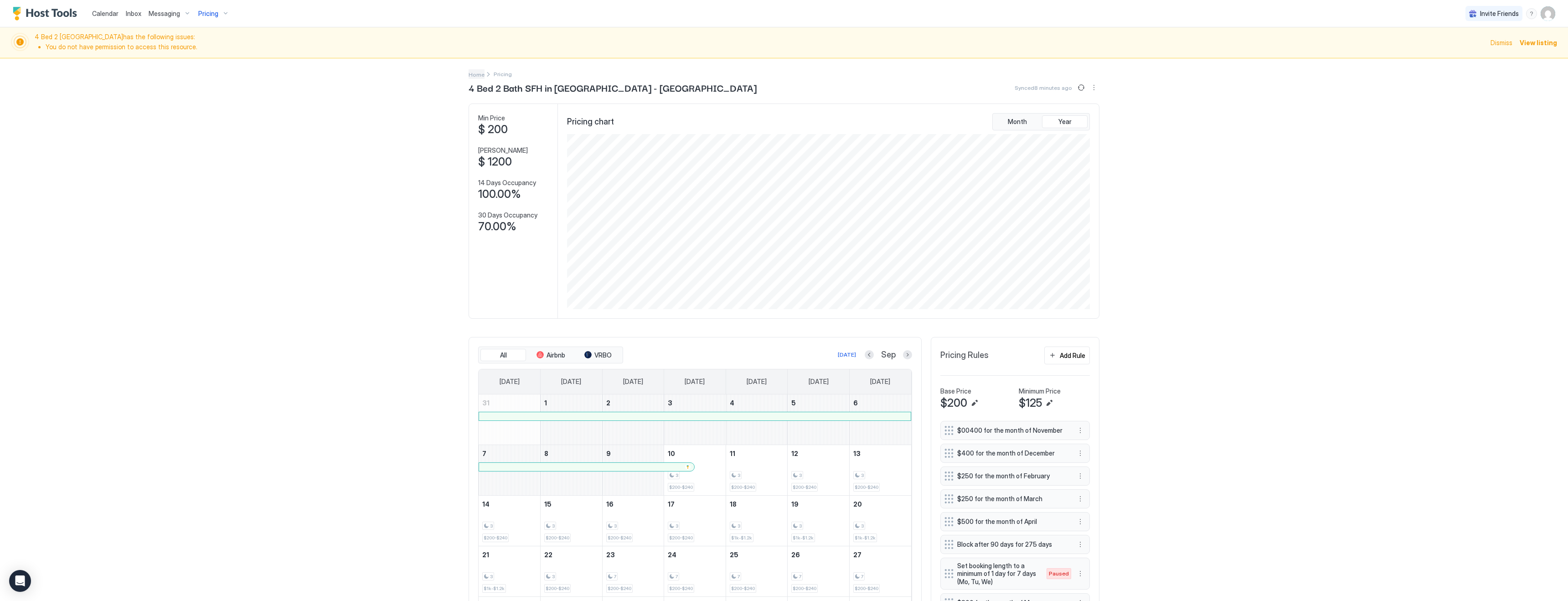
click at [478, 74] on span "Home" at bounding box center [477, 74] width 16 height 7
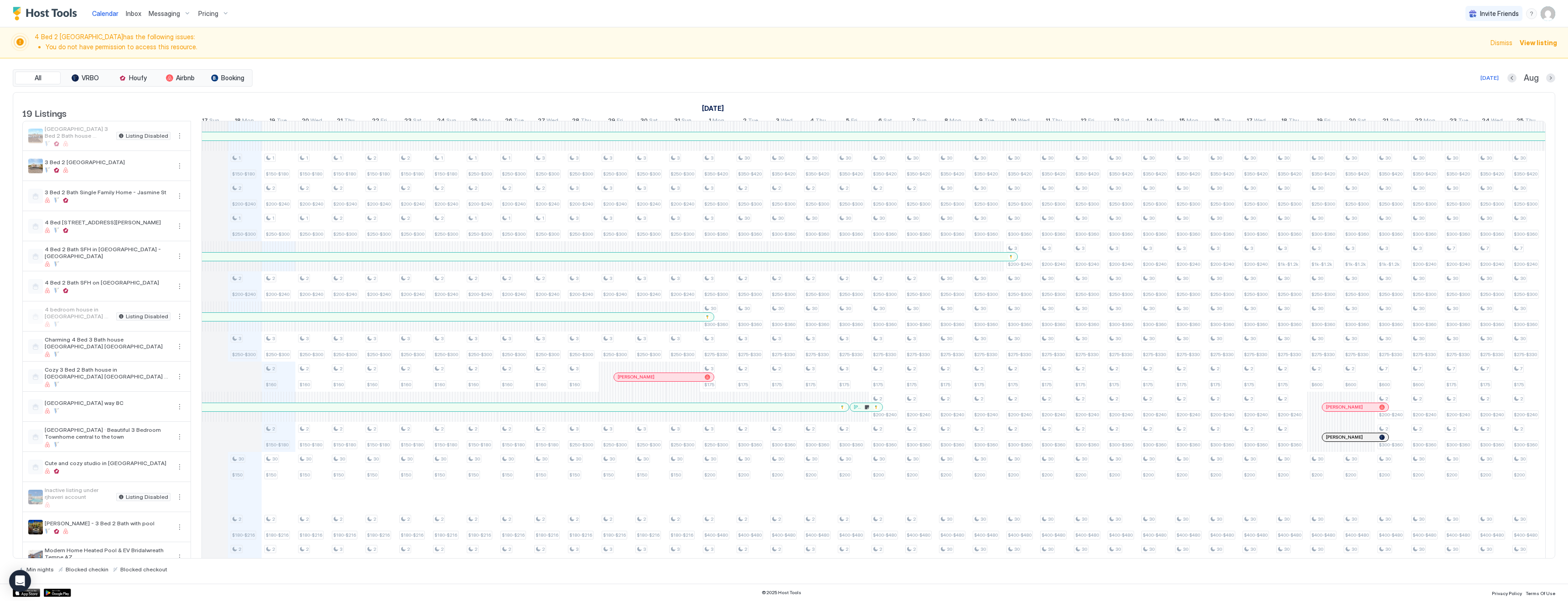
click at [215, 14] on span "Pricing" at bounding box center [208, 13] width 20 height 8
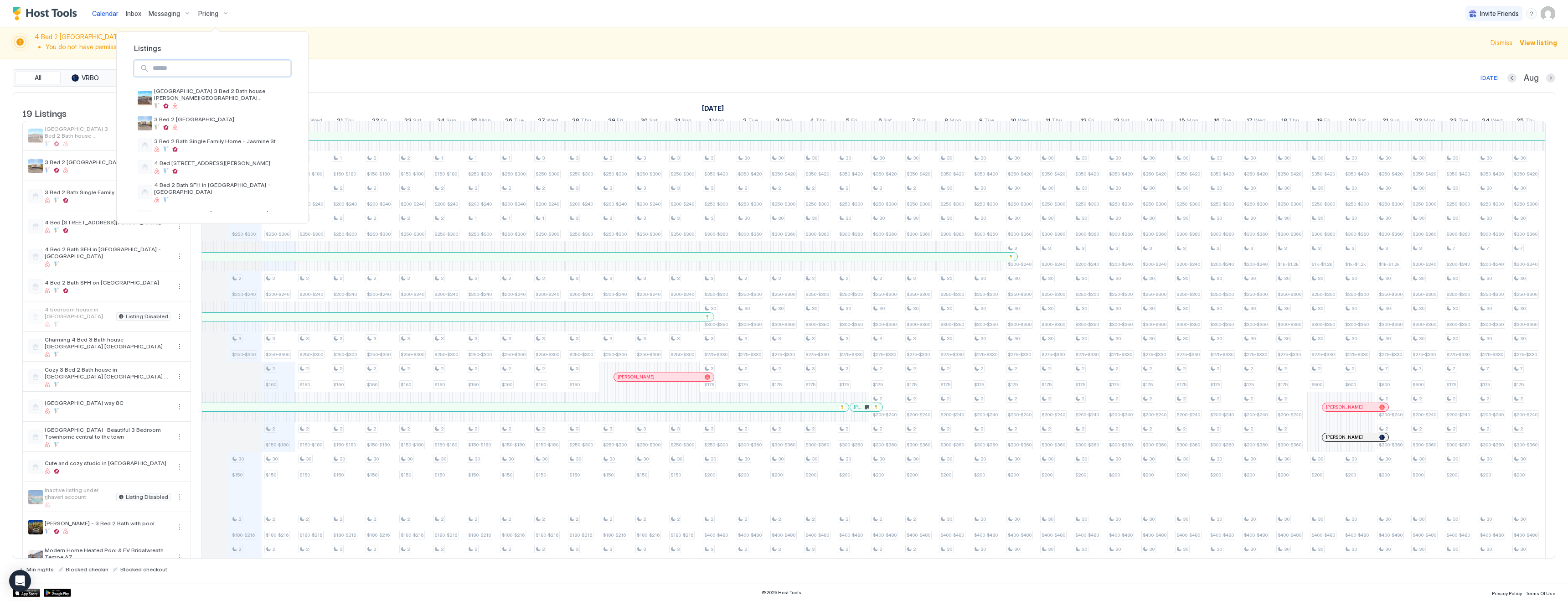
click at [192, 69] on input "Input Field" at bounding box center [220, 68] width 141 height 15
type input "*****"
click at [198, 91] on span "Cozy 3 Bed 2 Bath house in [GEOGRAPHIC_DATA] [GEOGRAPHIC_DATA] 6 [PERSON_NAME]" at bounding box center [220, 94] width 133 height 13
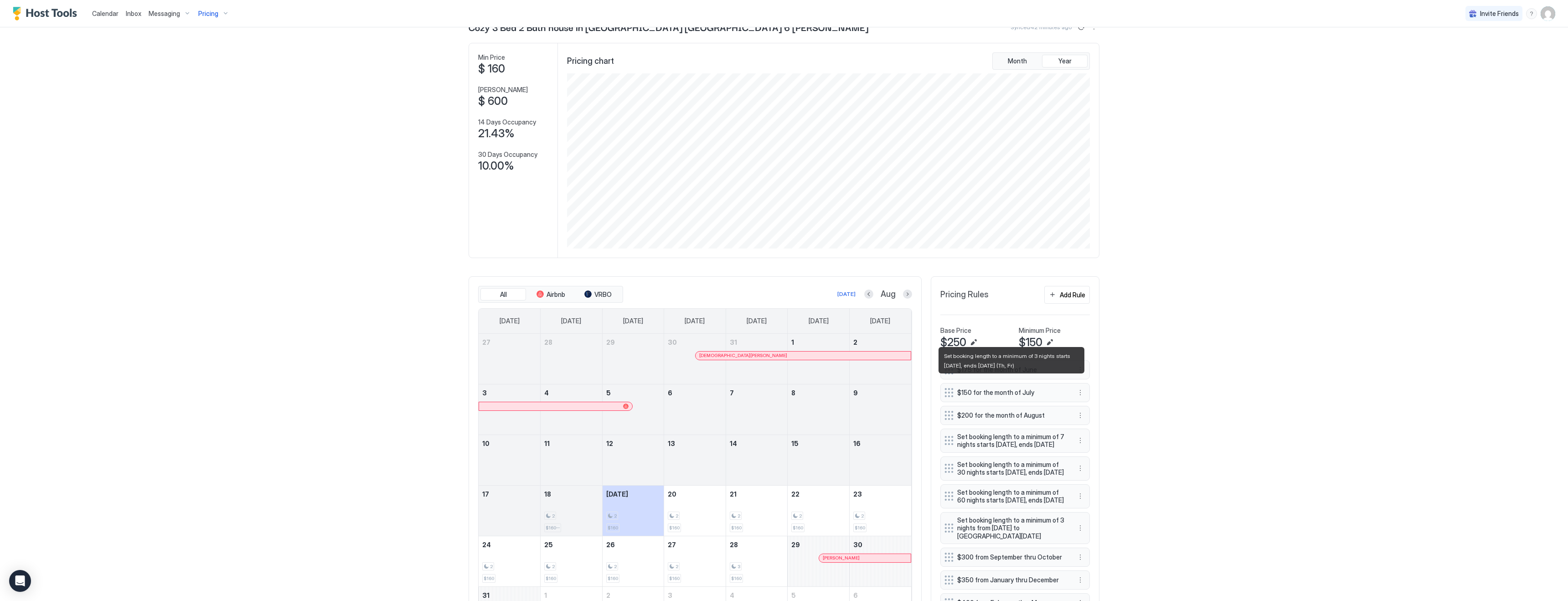
scroll to position [54, 0]
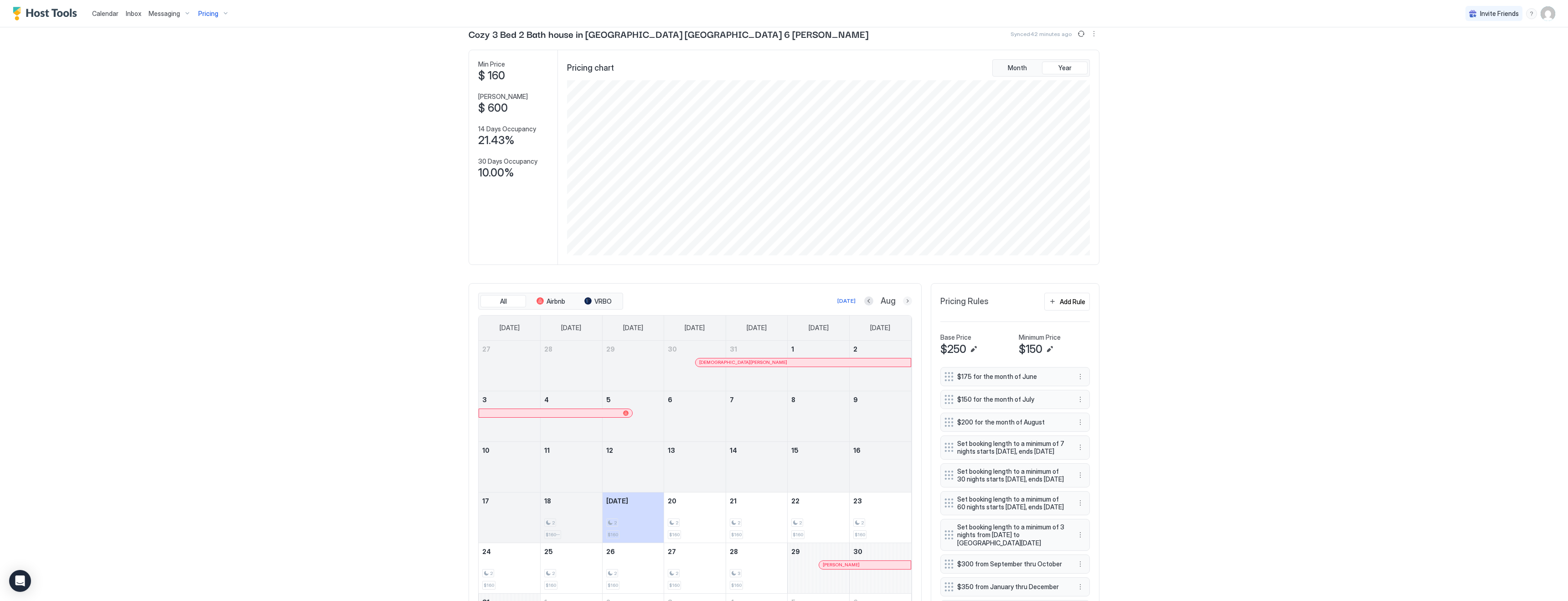
click at [910, 302] on button "Next month" at bounding box center [907, 301] width 9 height 9
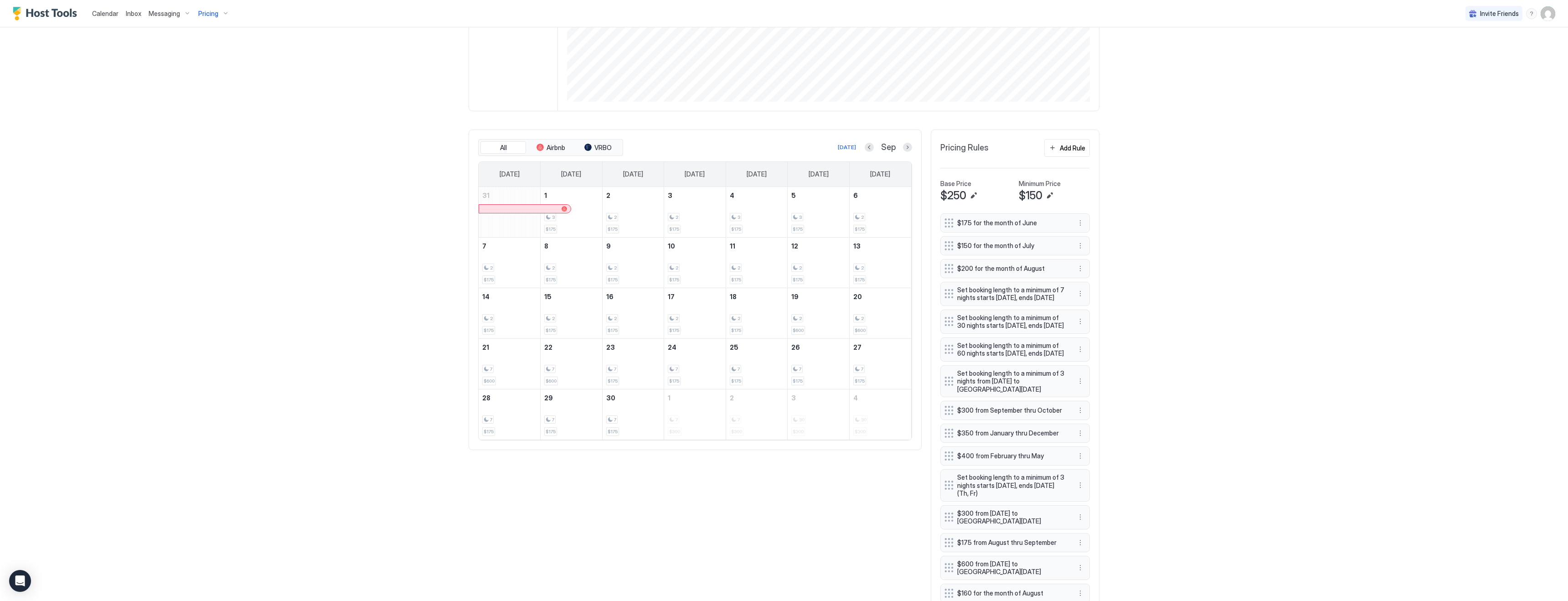
scroll to position [327, 0]
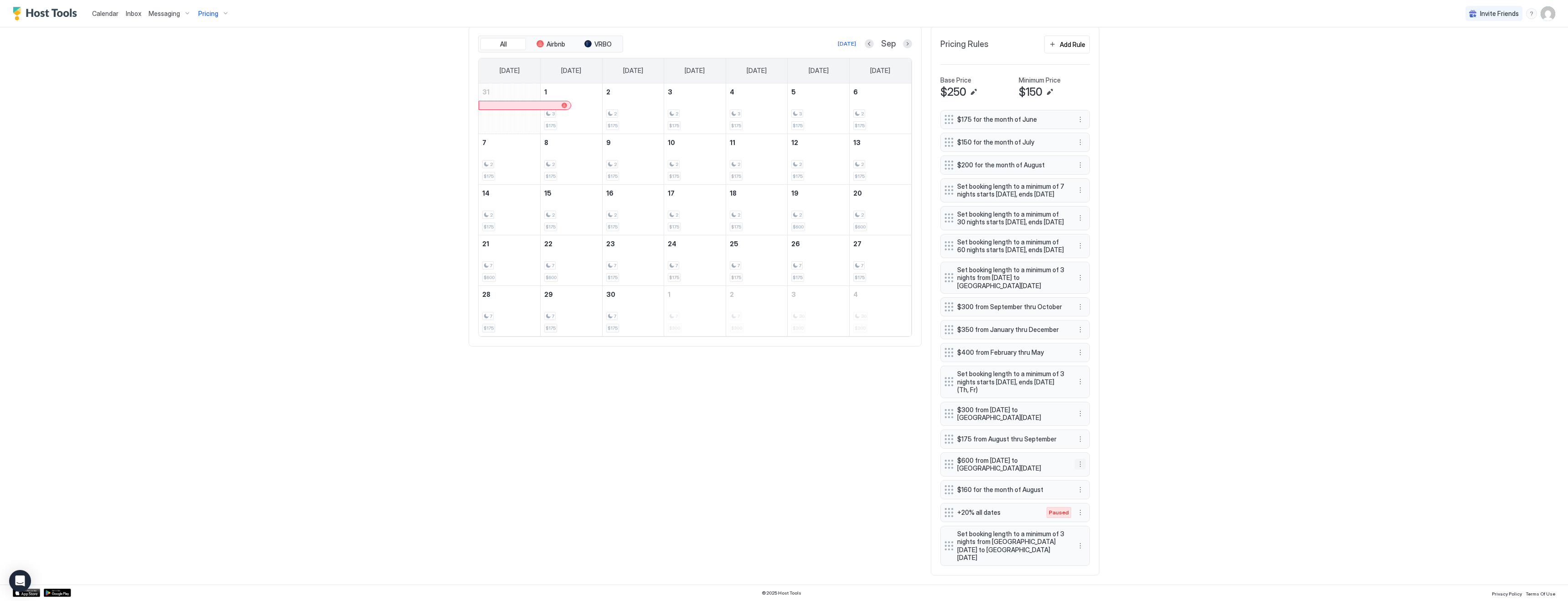
click at [1082, 469] on button "More options" at bounding box center [1080, 464] width 11 height 11
click at [1091, 483] on span "Edit" at bounding box center [1094, 485] width 10 height 7
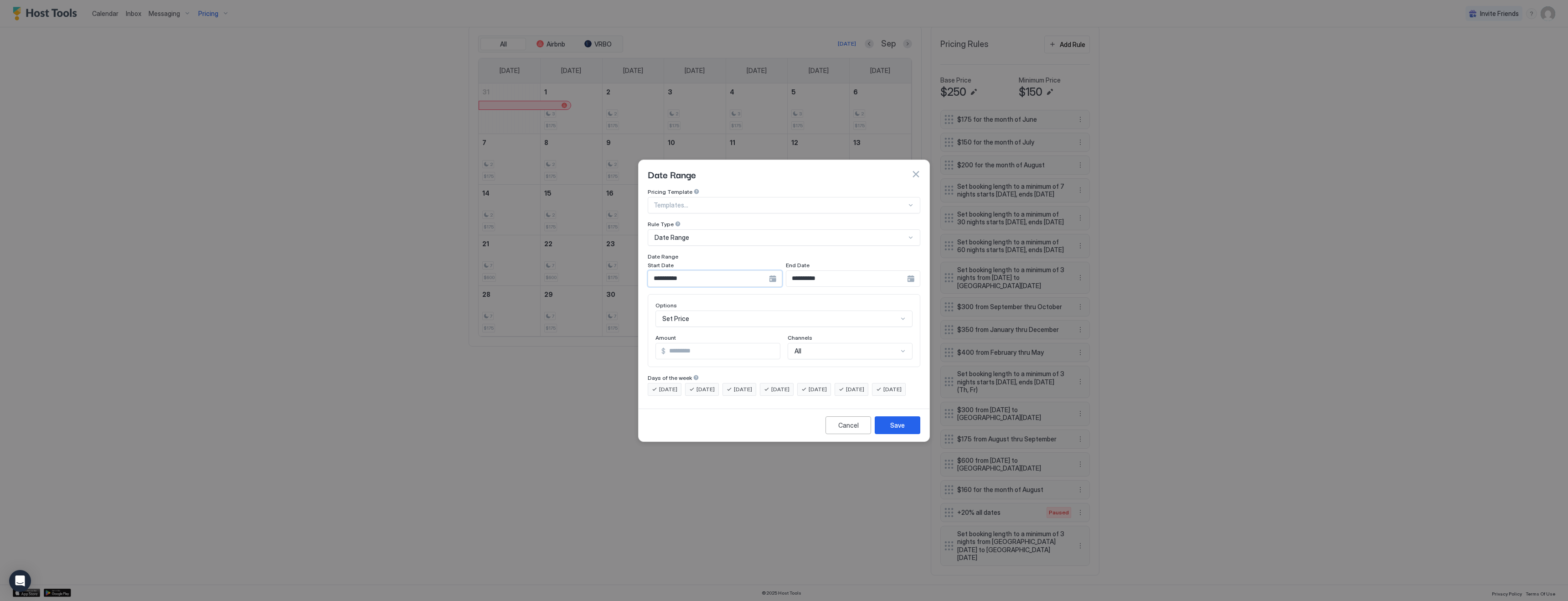
click at [685, 271] on input "**********" at bounding box center [709, 278] width 121 height 15
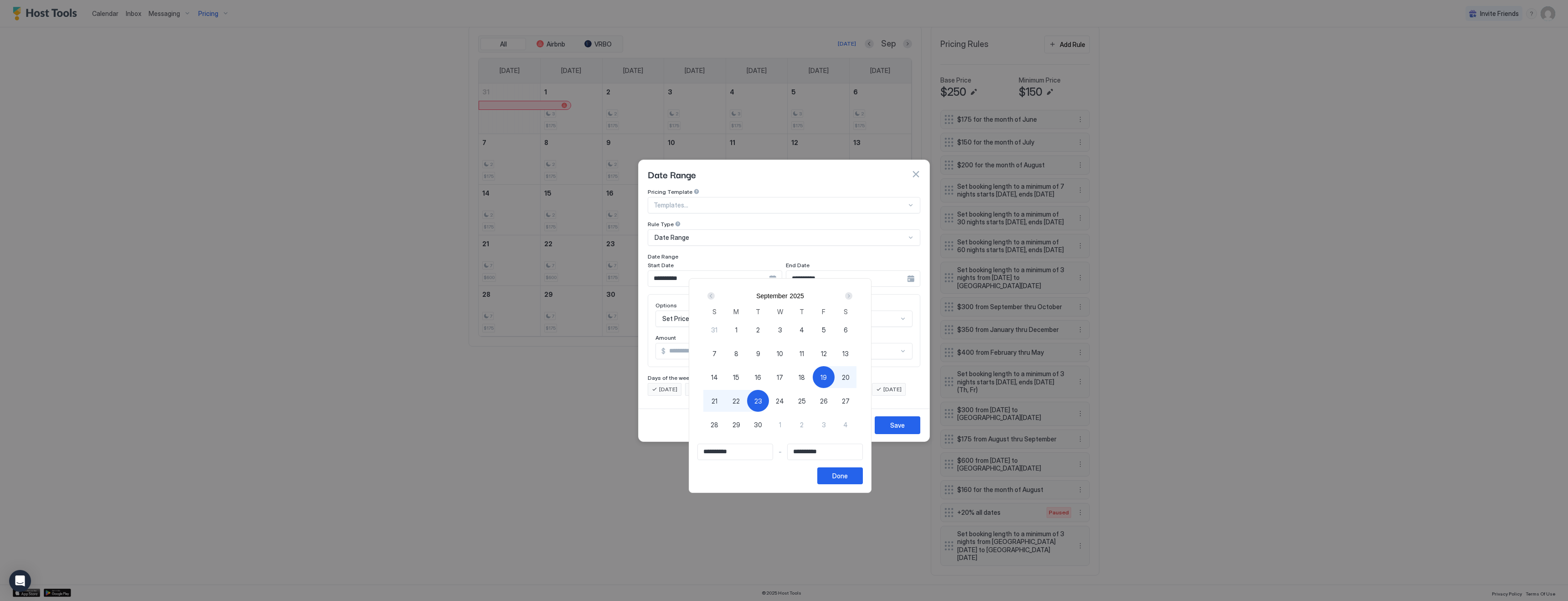
click at [805, 376] on span "18" at bounding box center [802, 378] width 6 height 10
type input "**********"
click at [847, 475] on div "Done" at bounding box center [839, 476] width 15 height 10
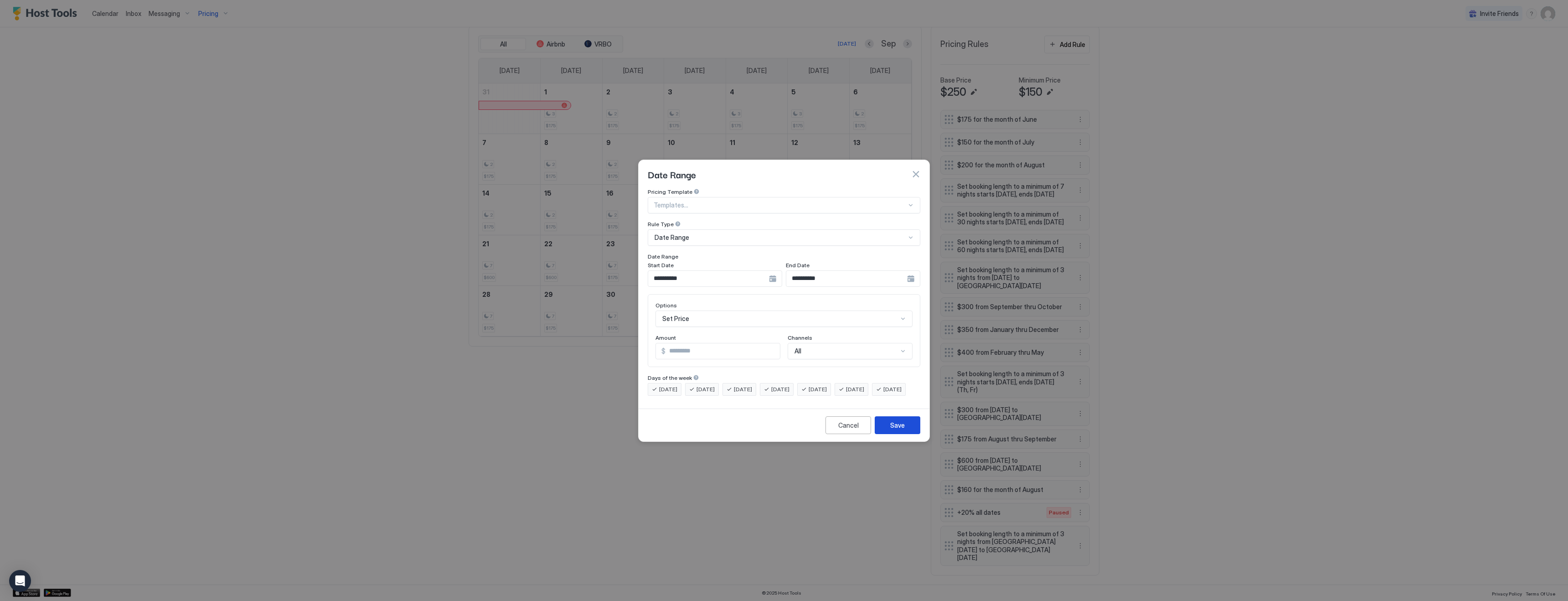
click at [893, 430] on div "Save" at bounding box center [897, 425] width 15 height 10
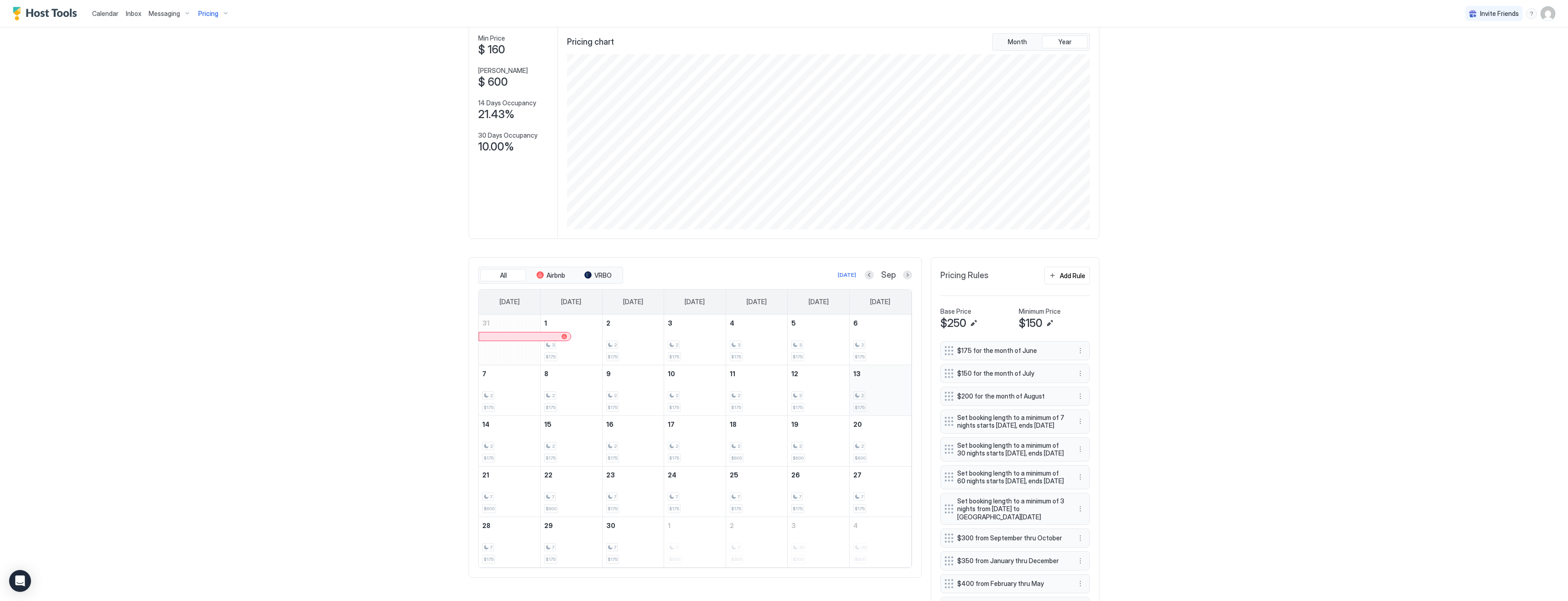
scroll to position [0, 0]
